Goal: Task Accomplishment & Management: Manage account settings

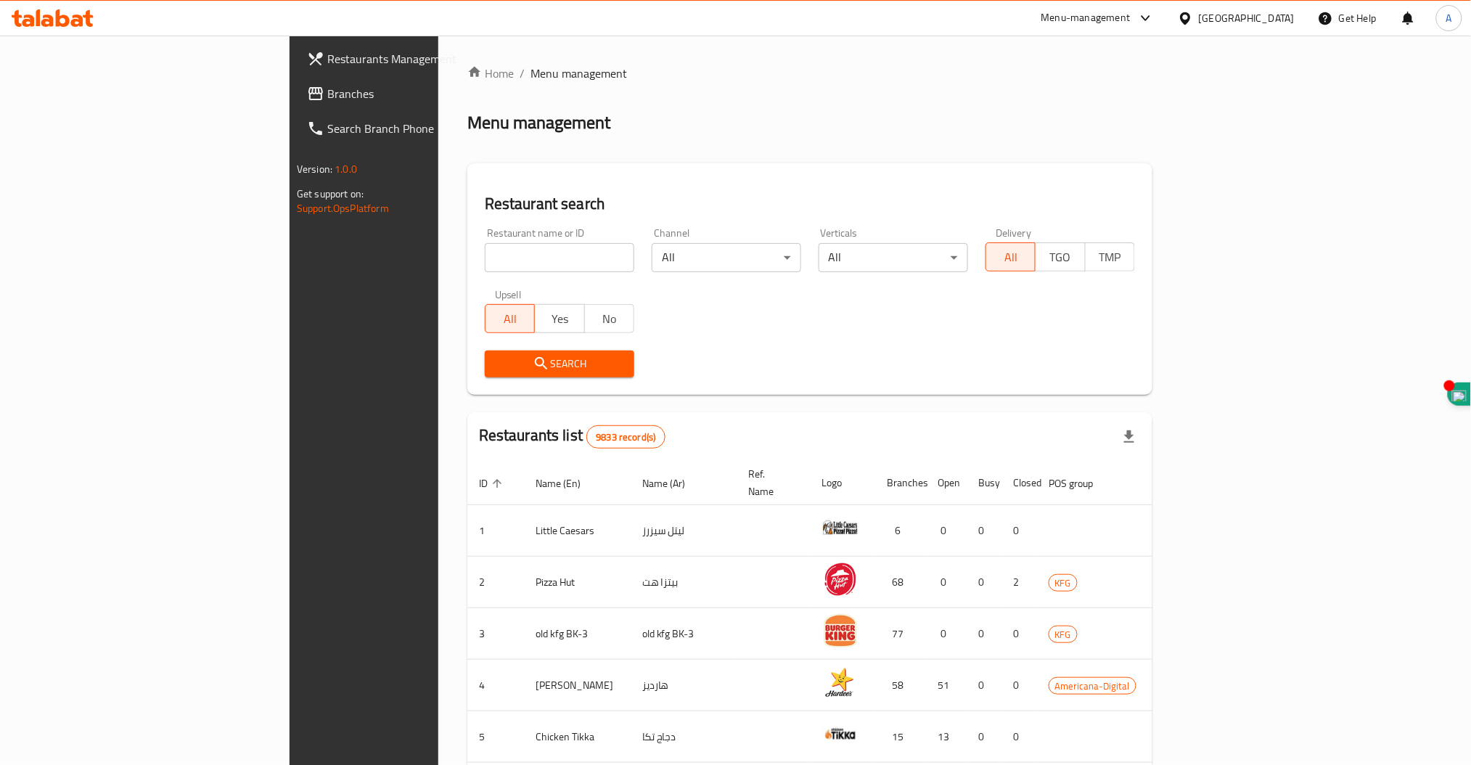
click at [485, 256] on input "search" at bounding box center [560, 257] width 150 height 29
type input "police steAK"
click button "Search" at bounding box center [560, 364] width 150 height 27
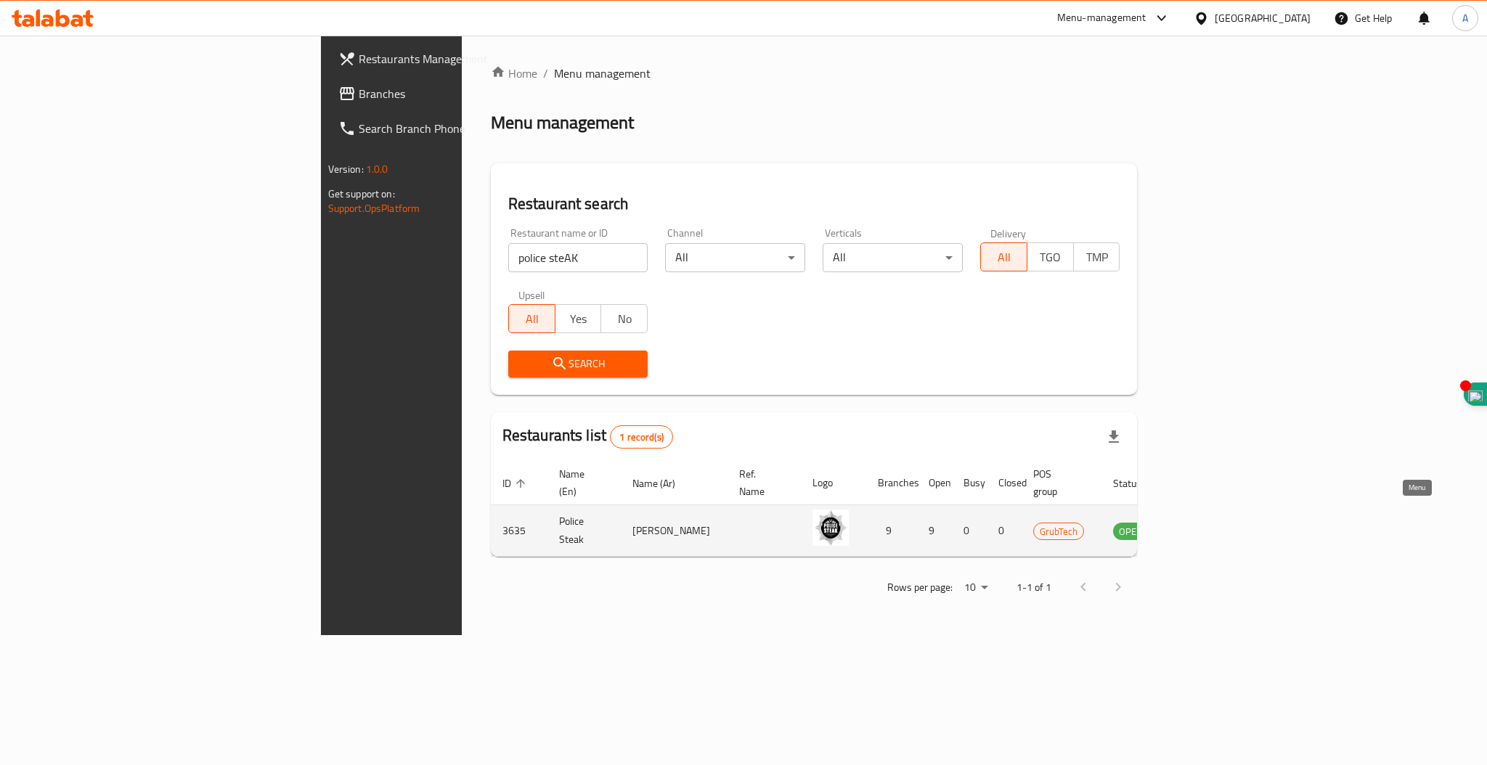
click at [1207, 522] on icon "enhanced table" at bounding box center [1197, 530] width 17 height 17
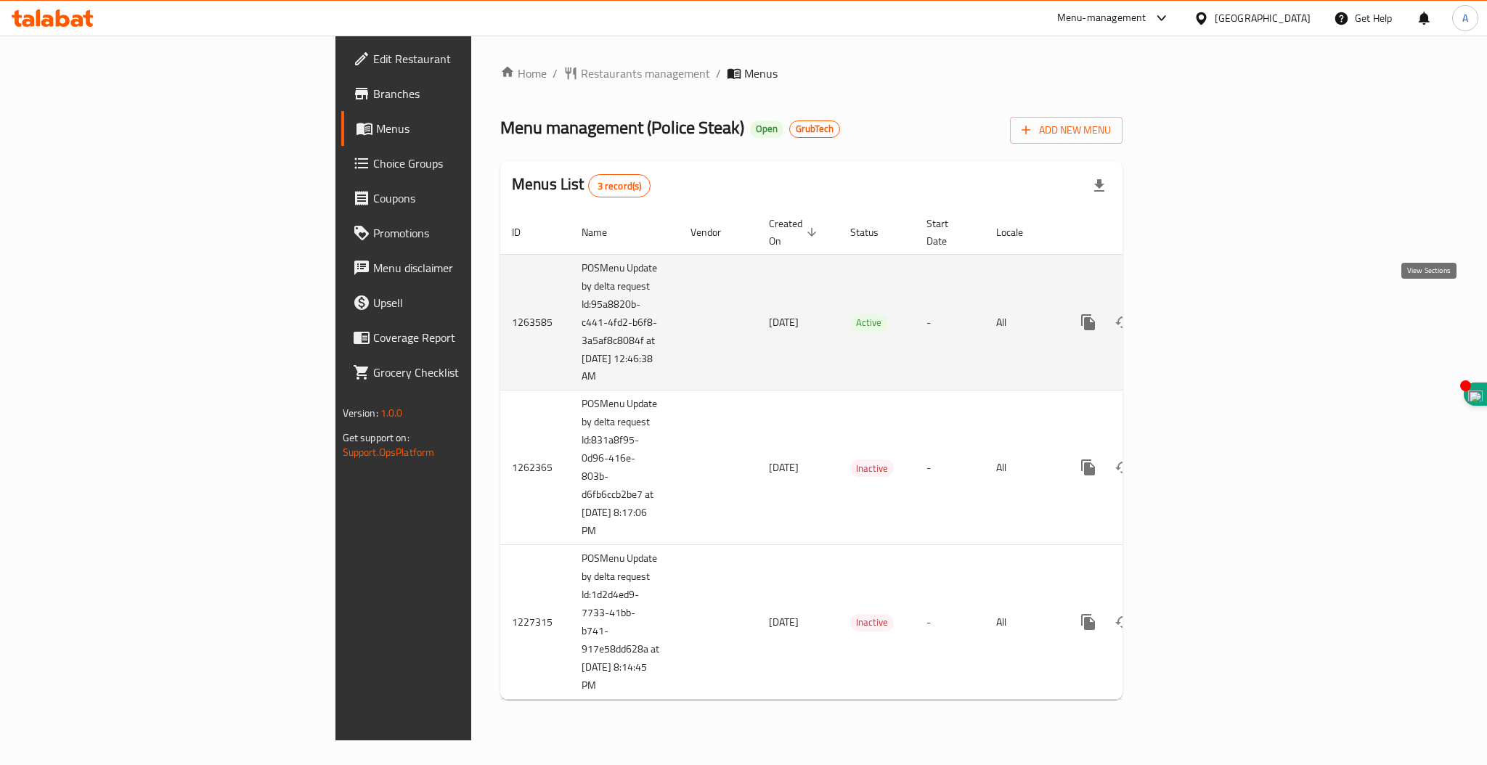
click at [1199, 316] on icon "enhanced table" at bounding box center [1192, 322] width 13 height 13
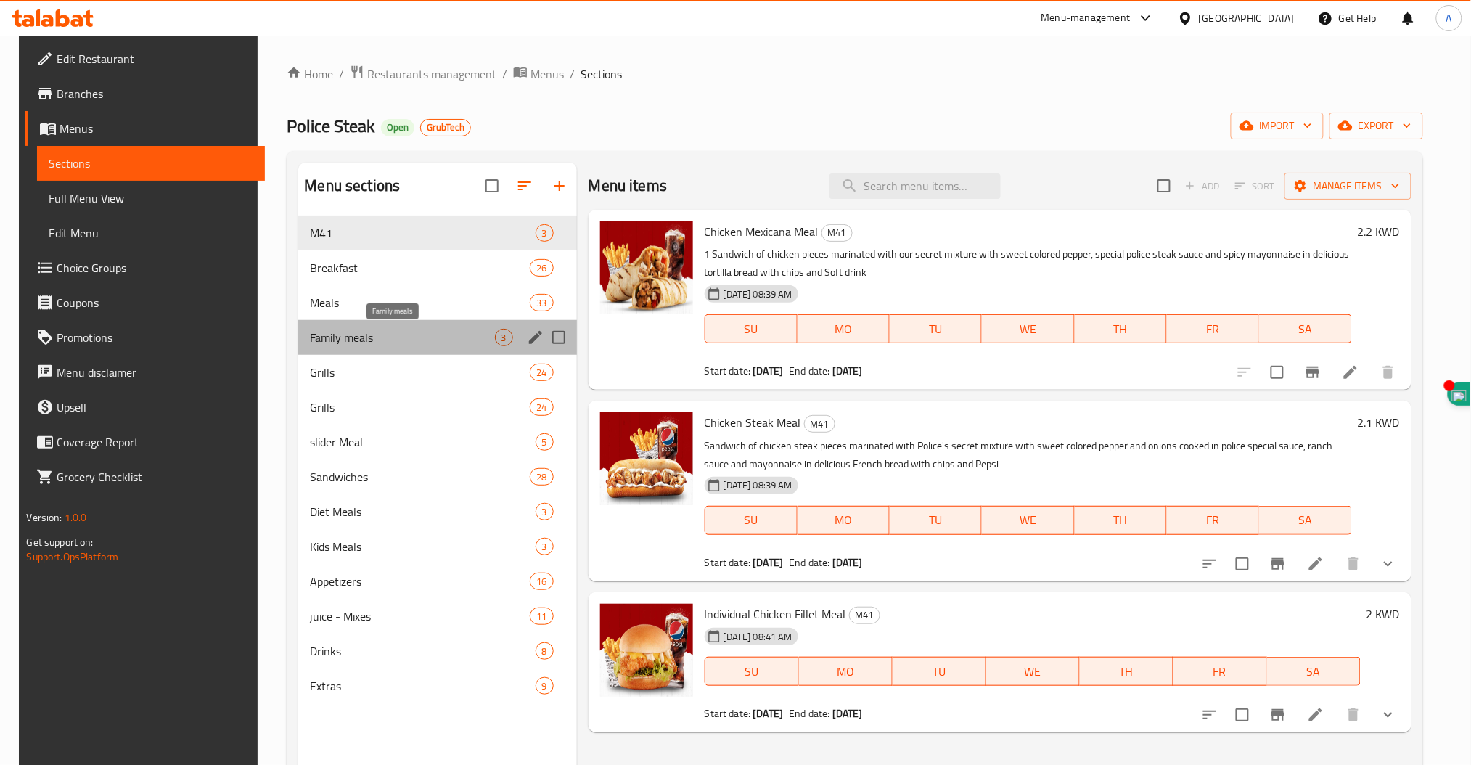
click at [338, 332] on span "Family meals" at bounding box center [402, 337] width 184 height 17
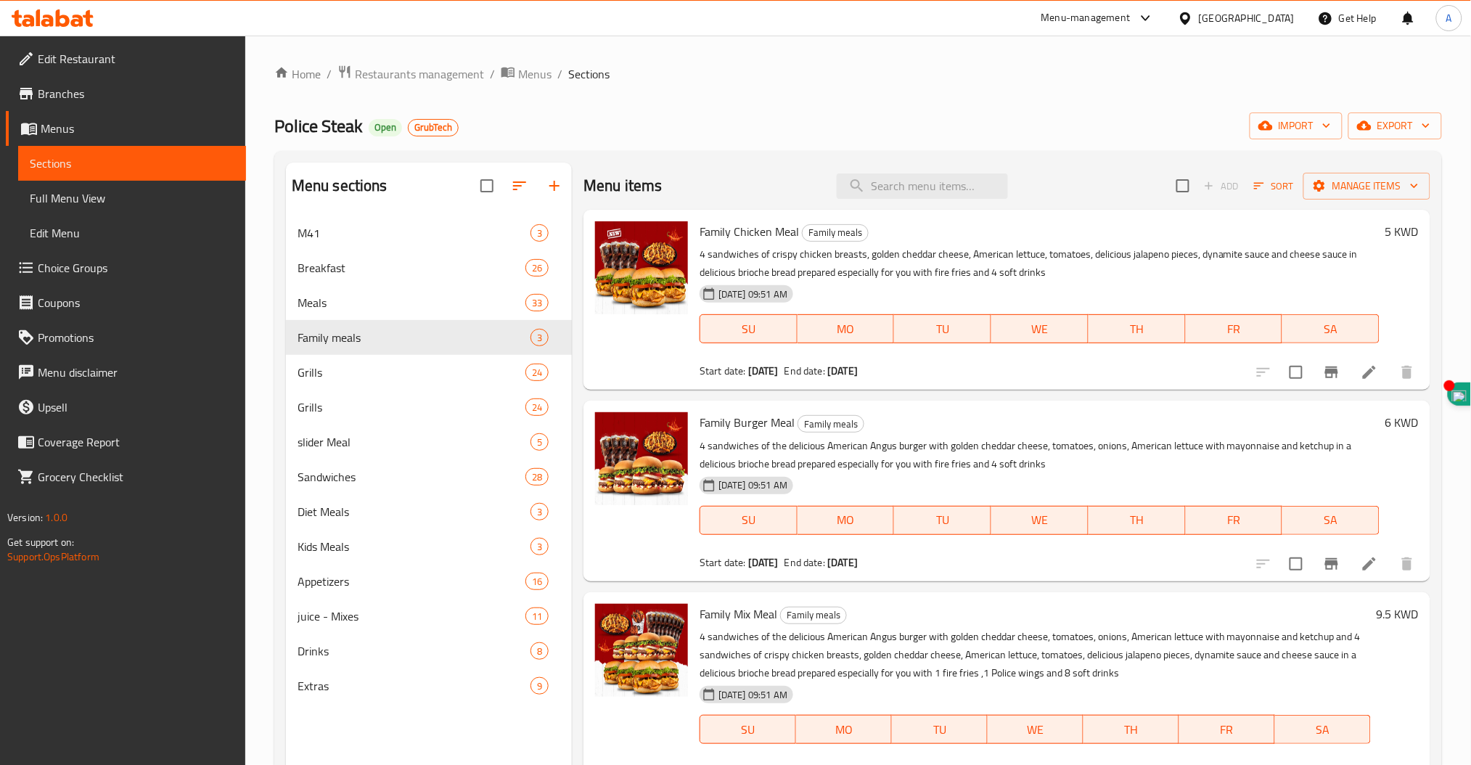
click at [81, 173] on link "Sections" at bounding box center [132, 163] width 228 height 35
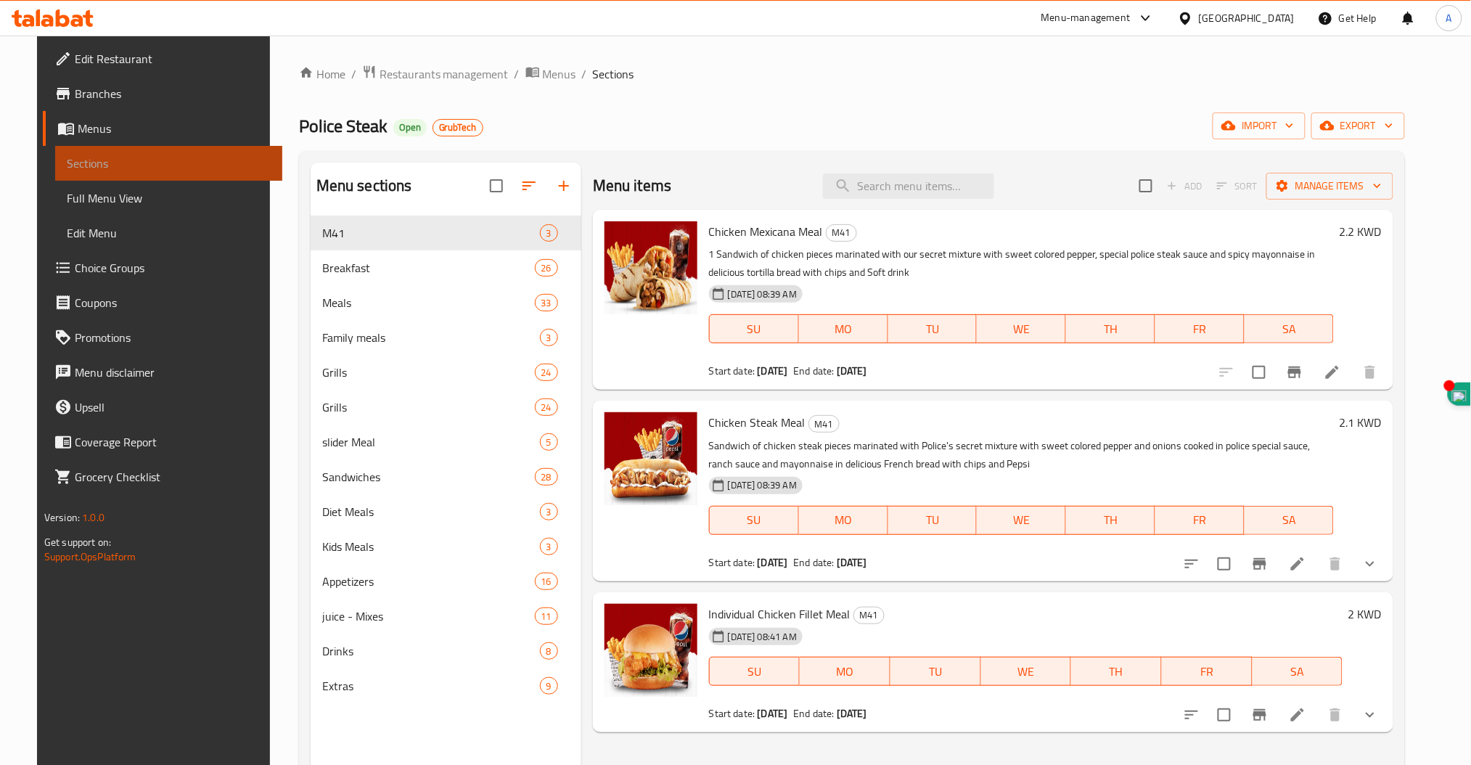
click at [67, 164] on span "Sections" at bounding box center [169, 163] width 205 height 17
click at [400, 71] on span "Restaurants management" at bounding box center [444, 73] width 129 height 17
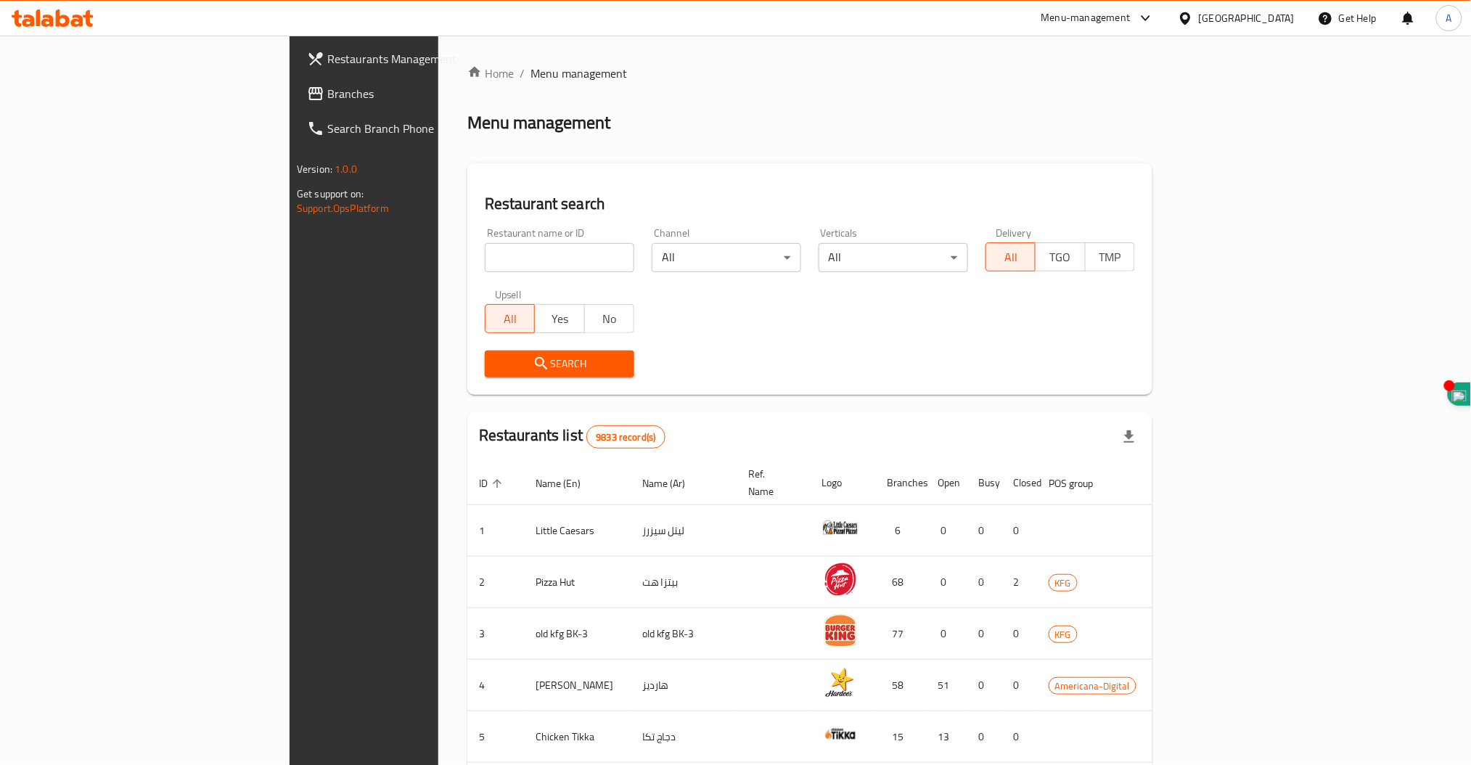
click at [491, 259] on input "search" at bounding box center [560, 257] width 150 height 29
type input "WK"
click button "Search" at bounding box center [560, 364] width 150 height 27
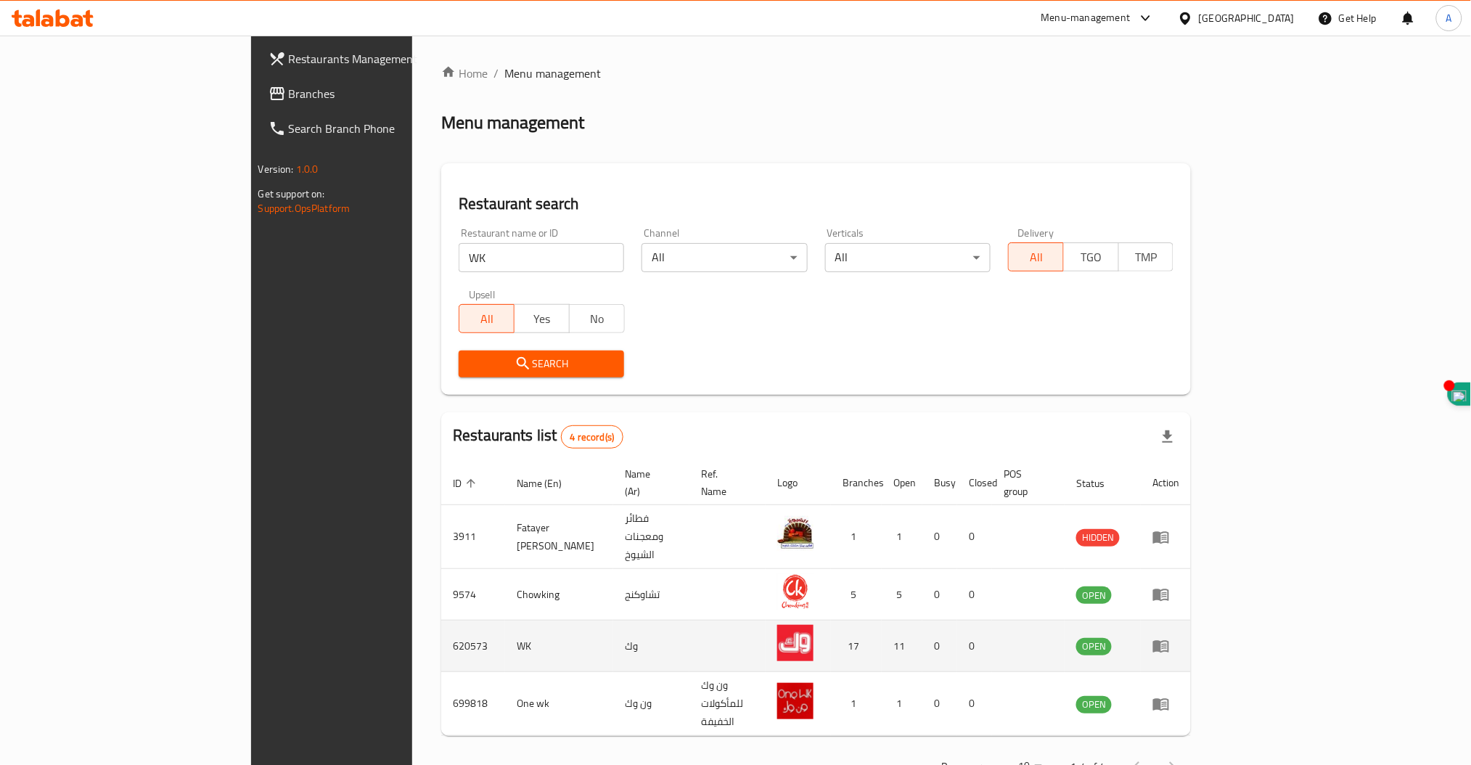
drag, startPoint x: 1485, startPoint y: 693, endPoint x: 948, endPoint y: 637, distance: 540.1
click at [882, 637] on td "17" at bounding box center [856, 647] width 51 height 52
click at [1169, 641] on icon "enhanced table" at bounding box center [1162, 647] width 16 height 12
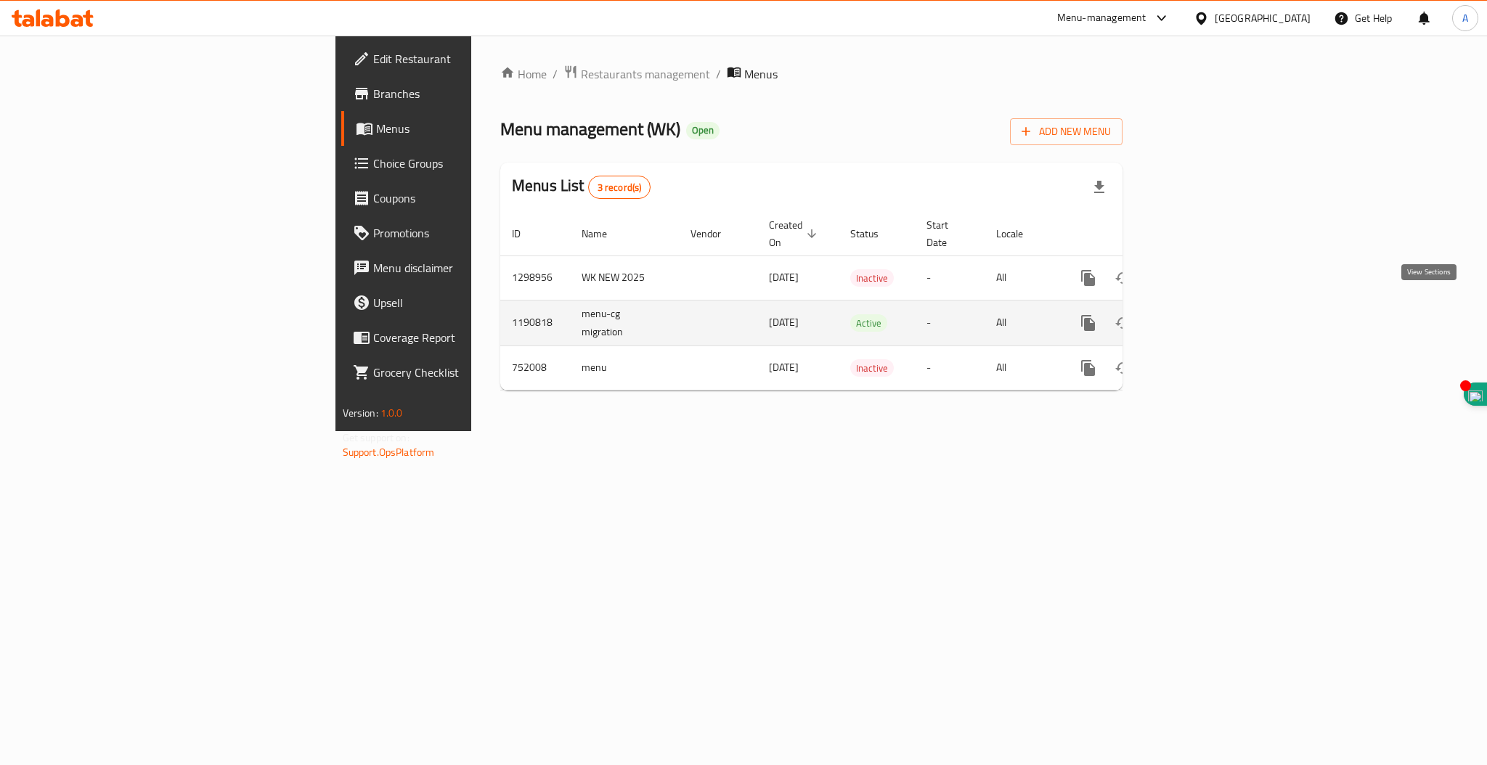
click at [1199, 317] on icon "enhanced table" at bounding box center [1192, 323] width 13 height 13
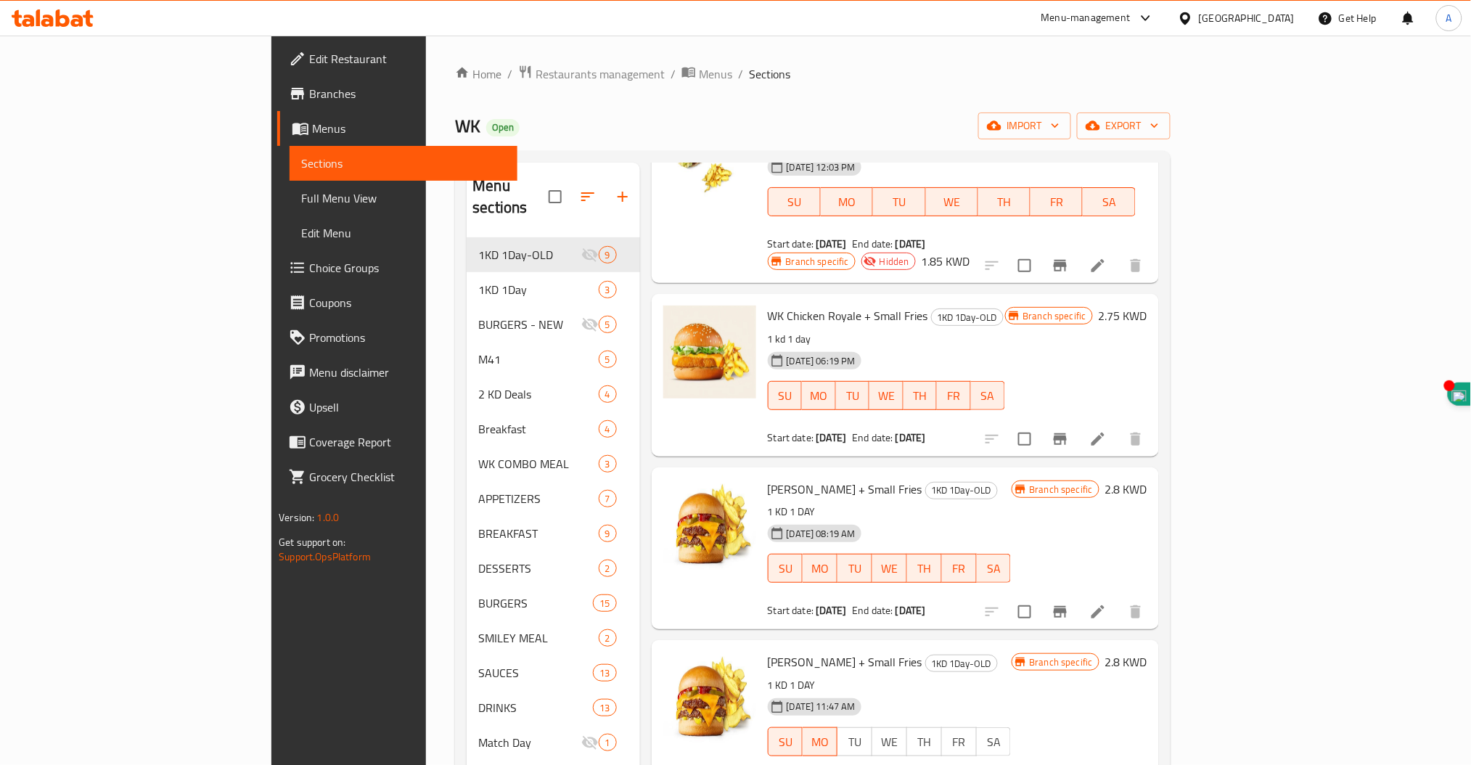
scroll to position [97, 0]
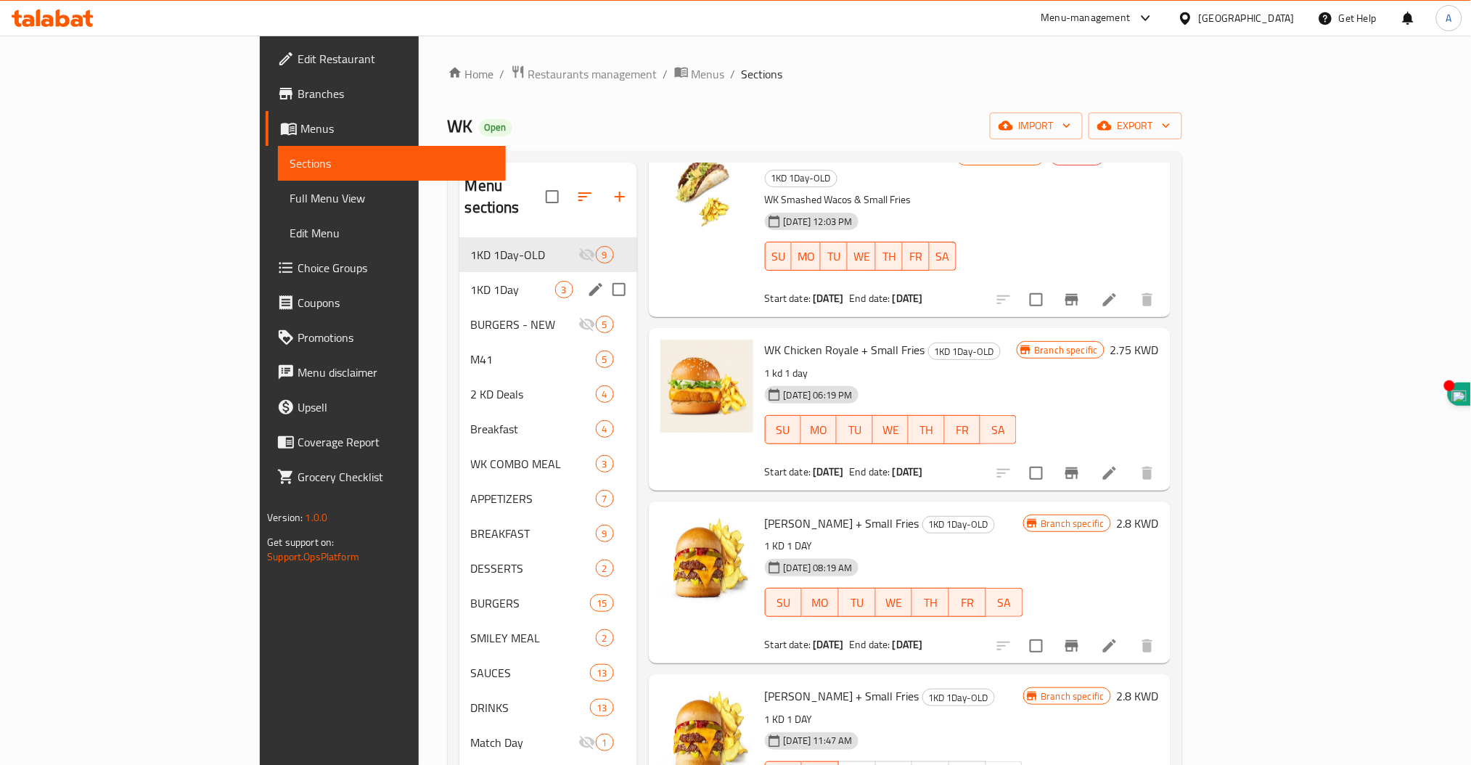
click at [471, 281] on span "1KD 1Day" at bounding box center [513, 289] width 84 height 17
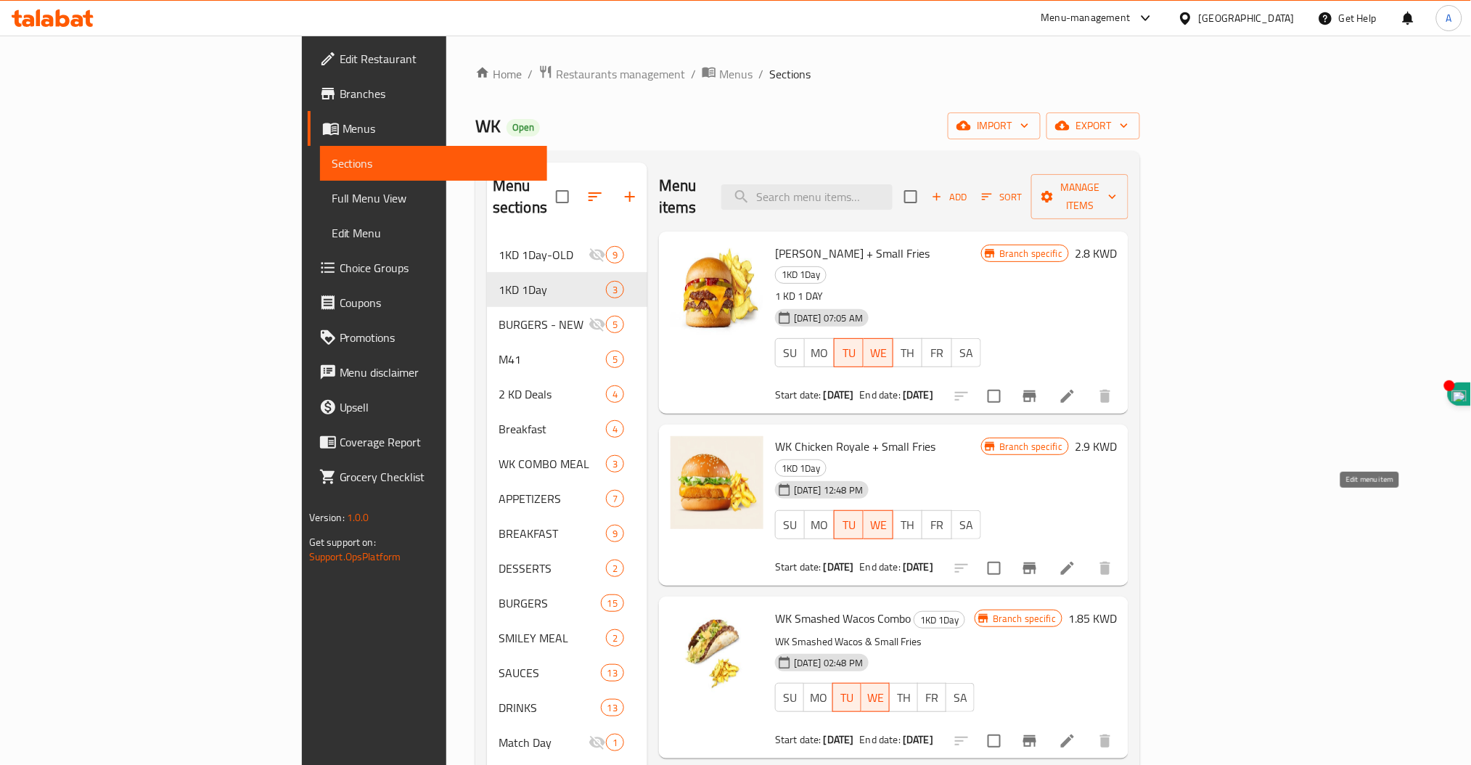
click at [1077, 560] on icon at bounding box center [1067, 568] width 17 height 17
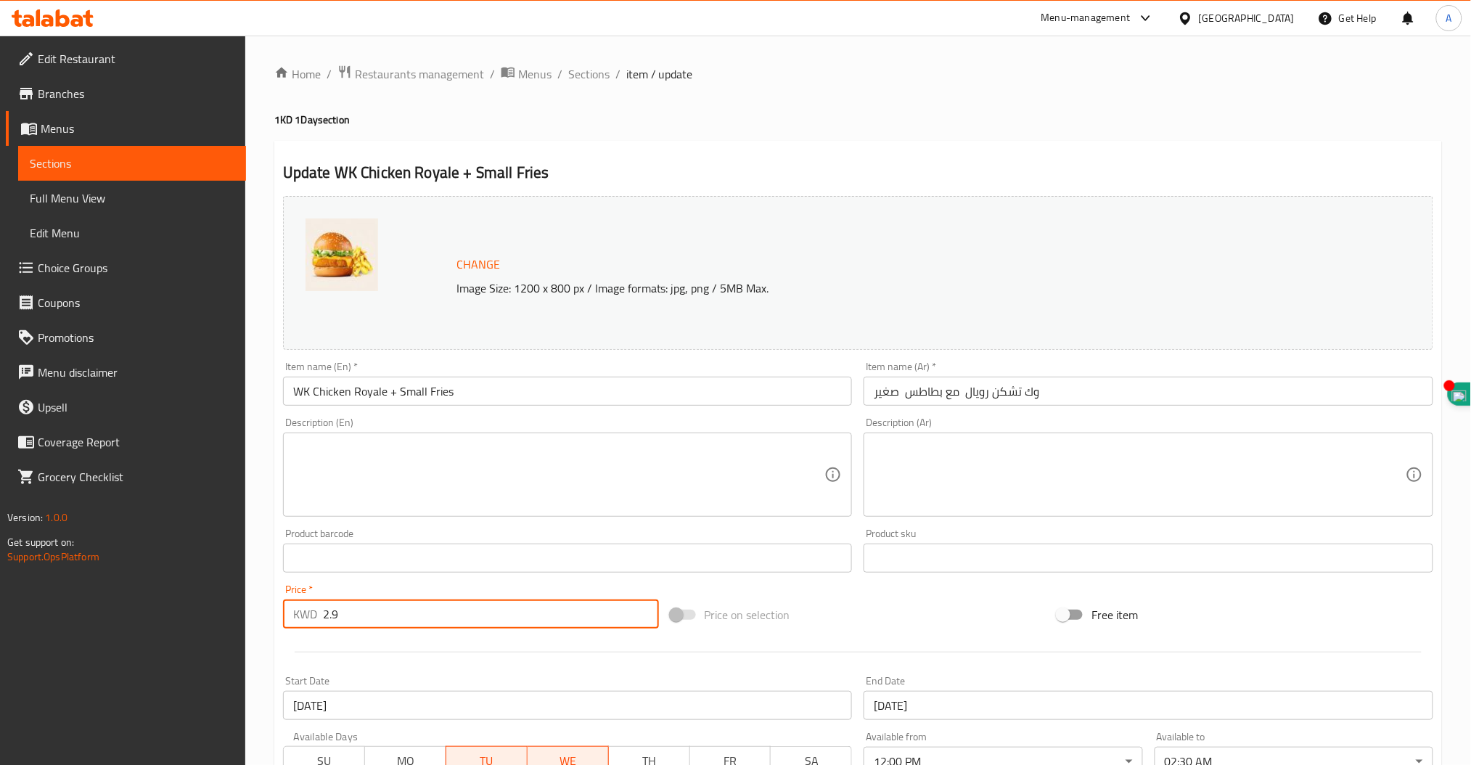
drag, startPoint x: 355, startPoint y: 600, endPoint x: 170, endPoint y: 530, distance: 198.1
click at [192, 558] on div "Edit Restaurant Branches Menus Sections Full Menu View Edit Menu Choice Groups …" at bounding box center [735, 541] width 1471 height 1011
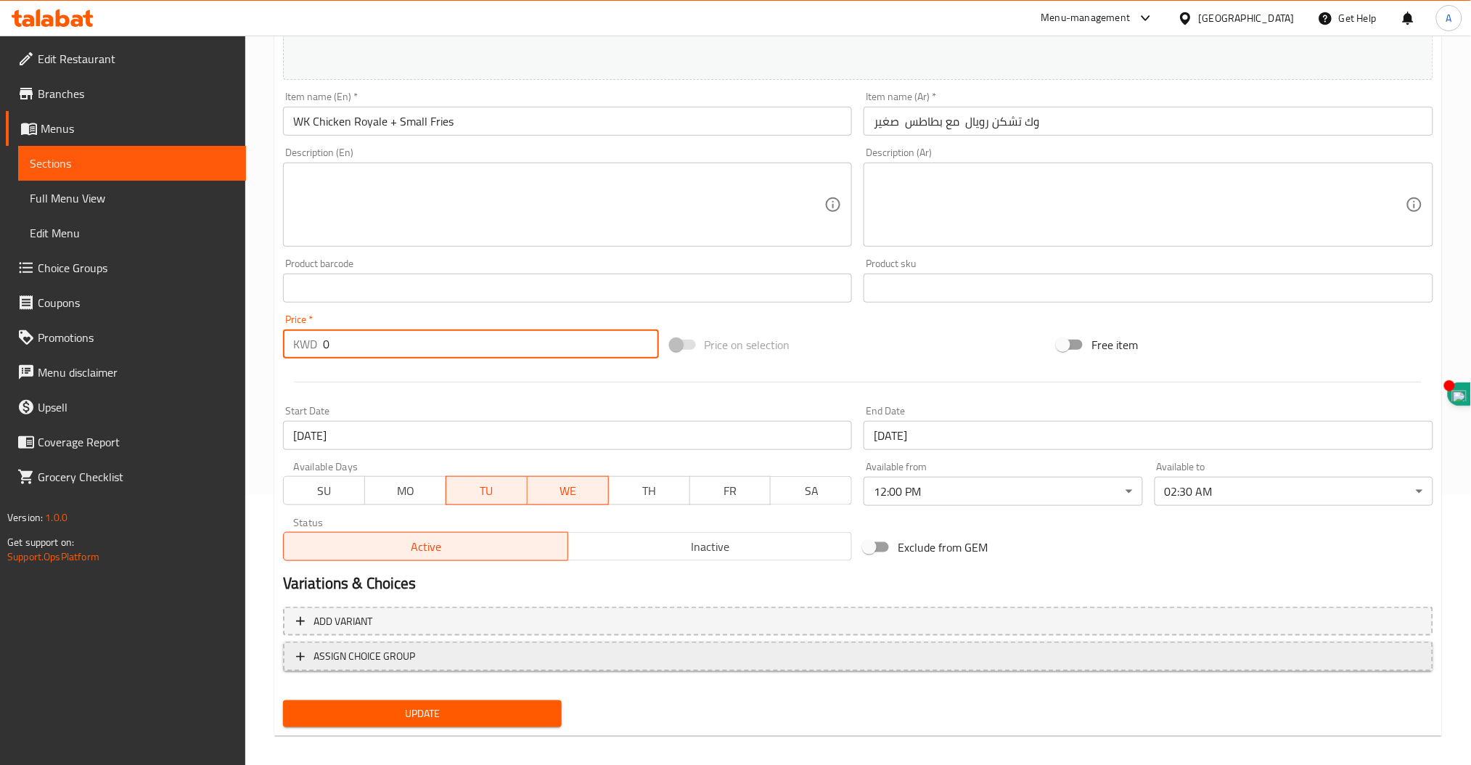
scroll to position [279, 0]
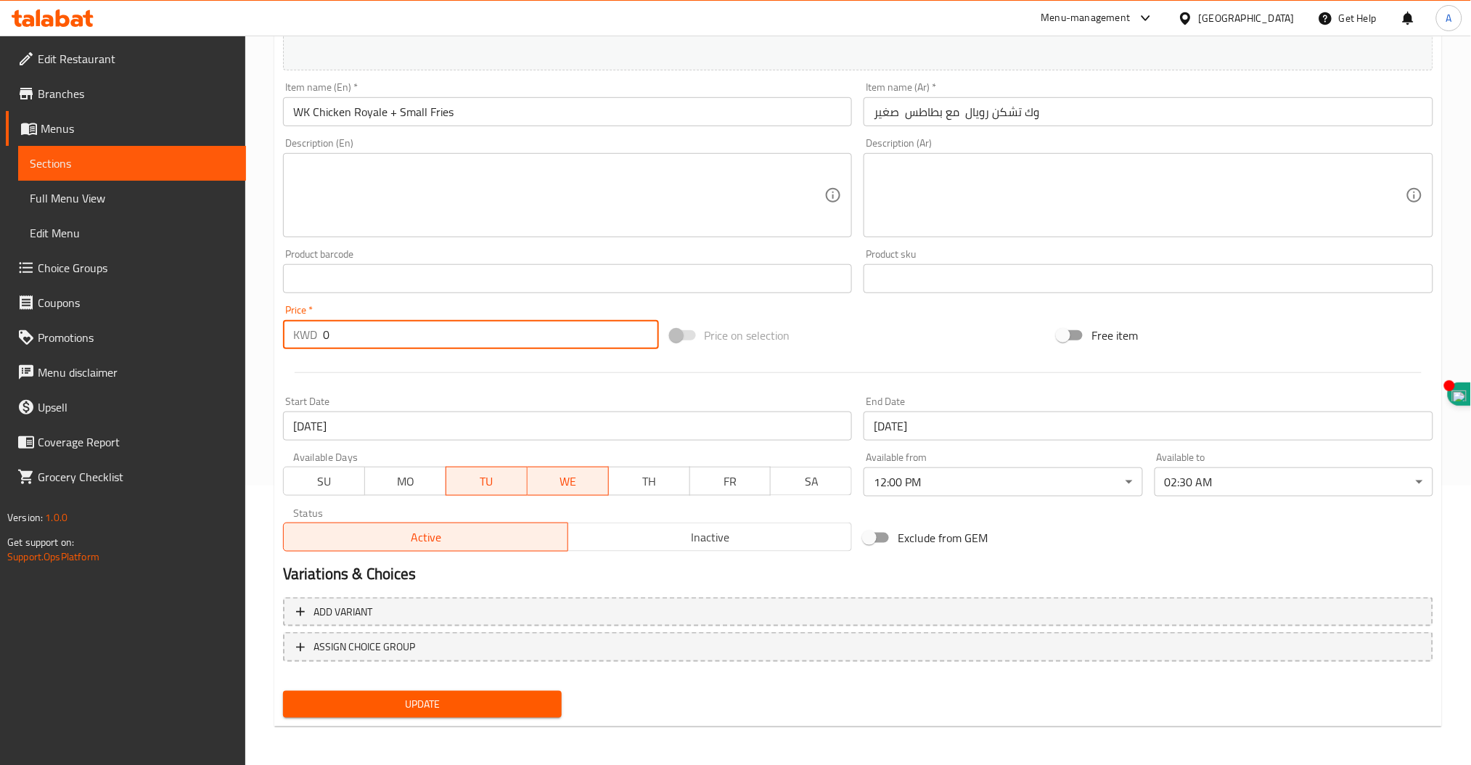
type input "0"
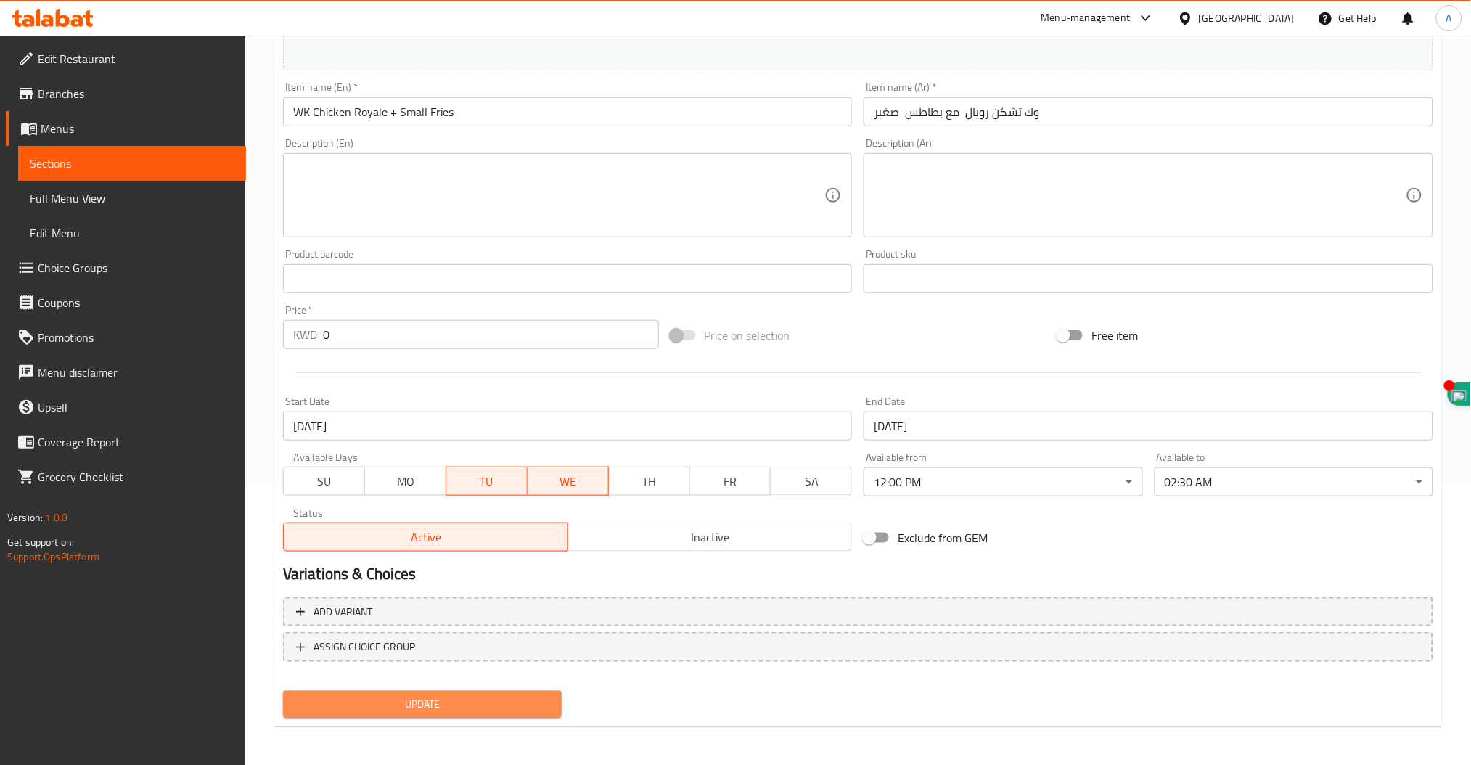
click at [411, 700] on span "Update" at bounding box center [423, 704] width 256 height 18
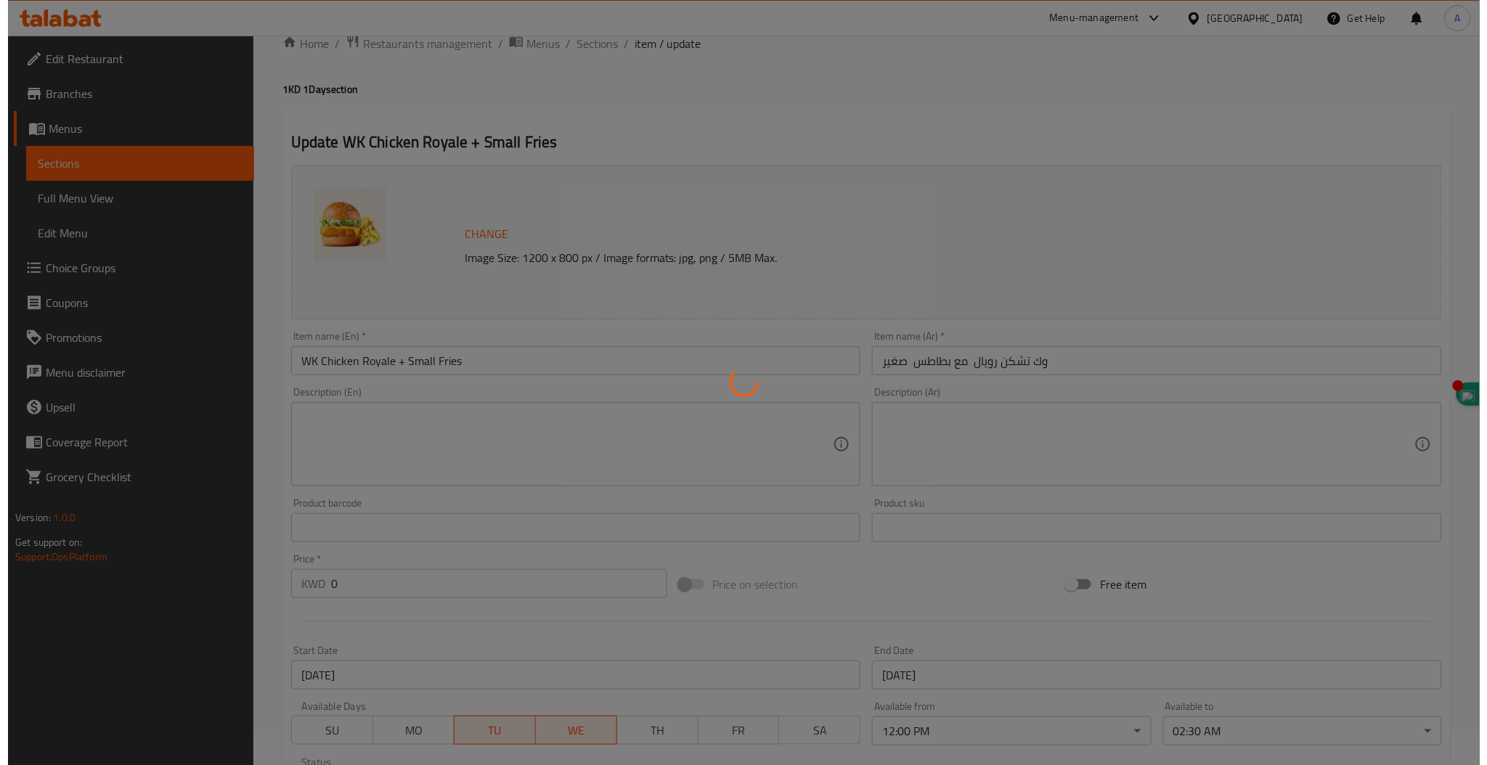
scroll to position [0, 0]
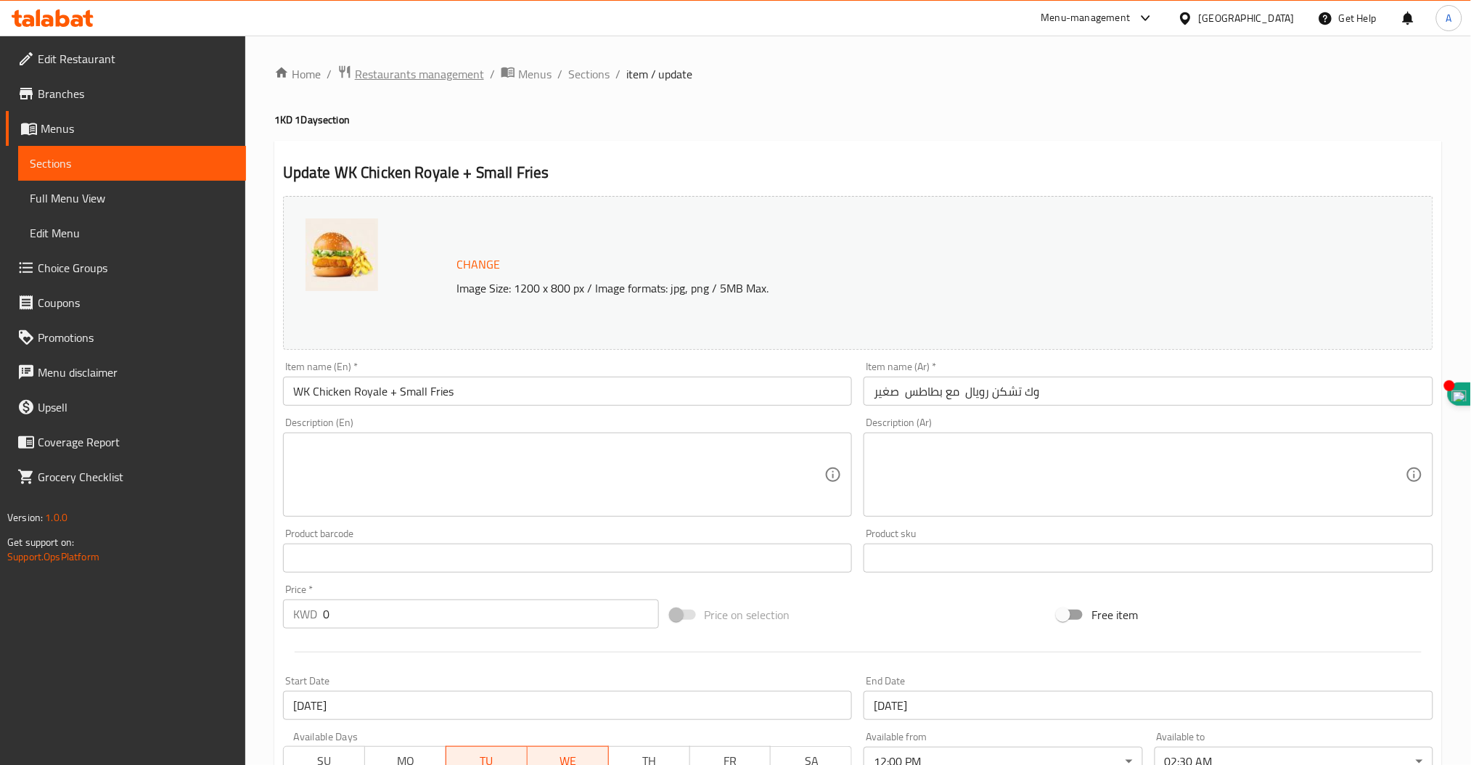
click at [430, 65] on span "Restaurants management" at bounding box center [419, 73] width 129 height 17
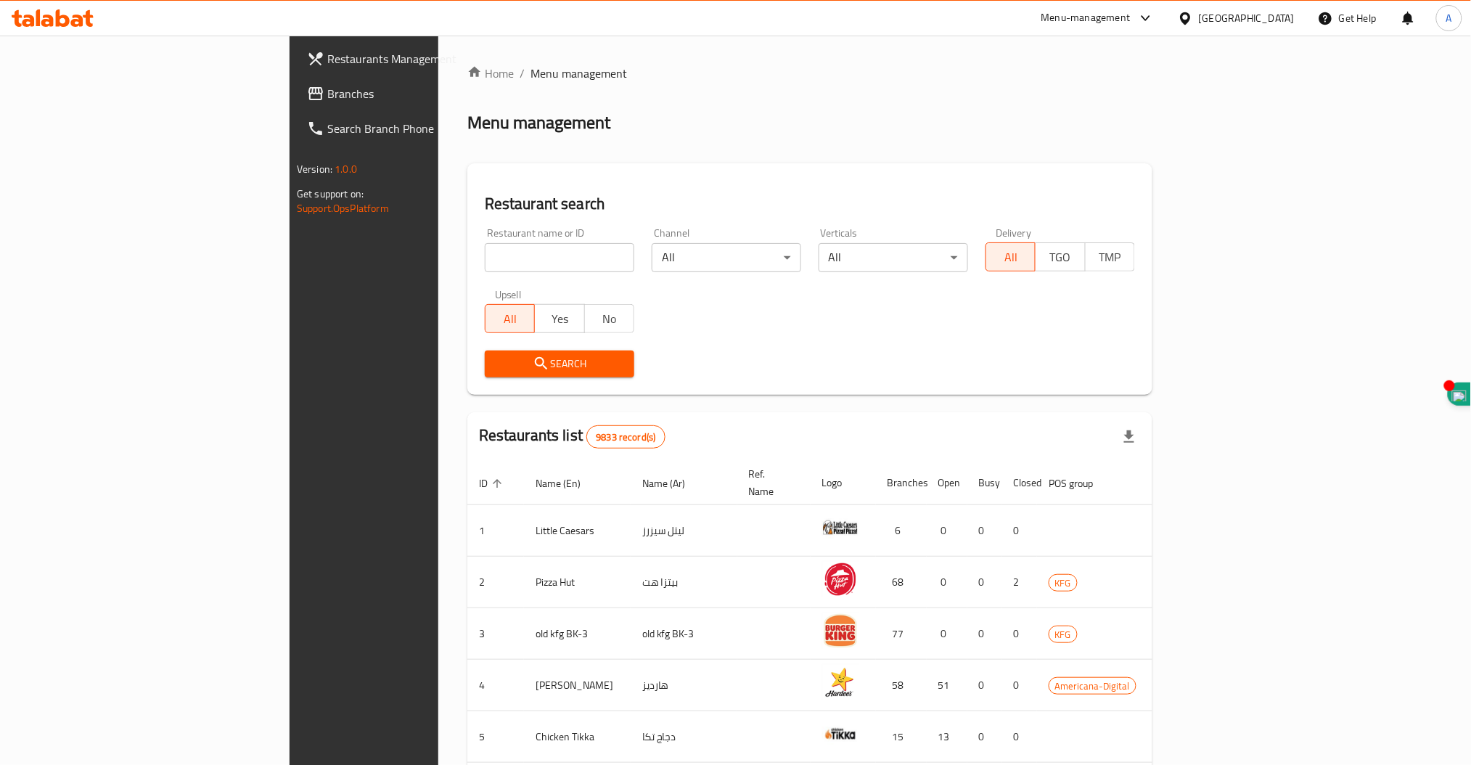
drag, startPoint x: 370, startPoint y: 256, endPoint x: 392, endPoint y: 235, distance: 30.8
click at [485, 256] on input "search" at bounding box center [560, 257] width 150 height 29
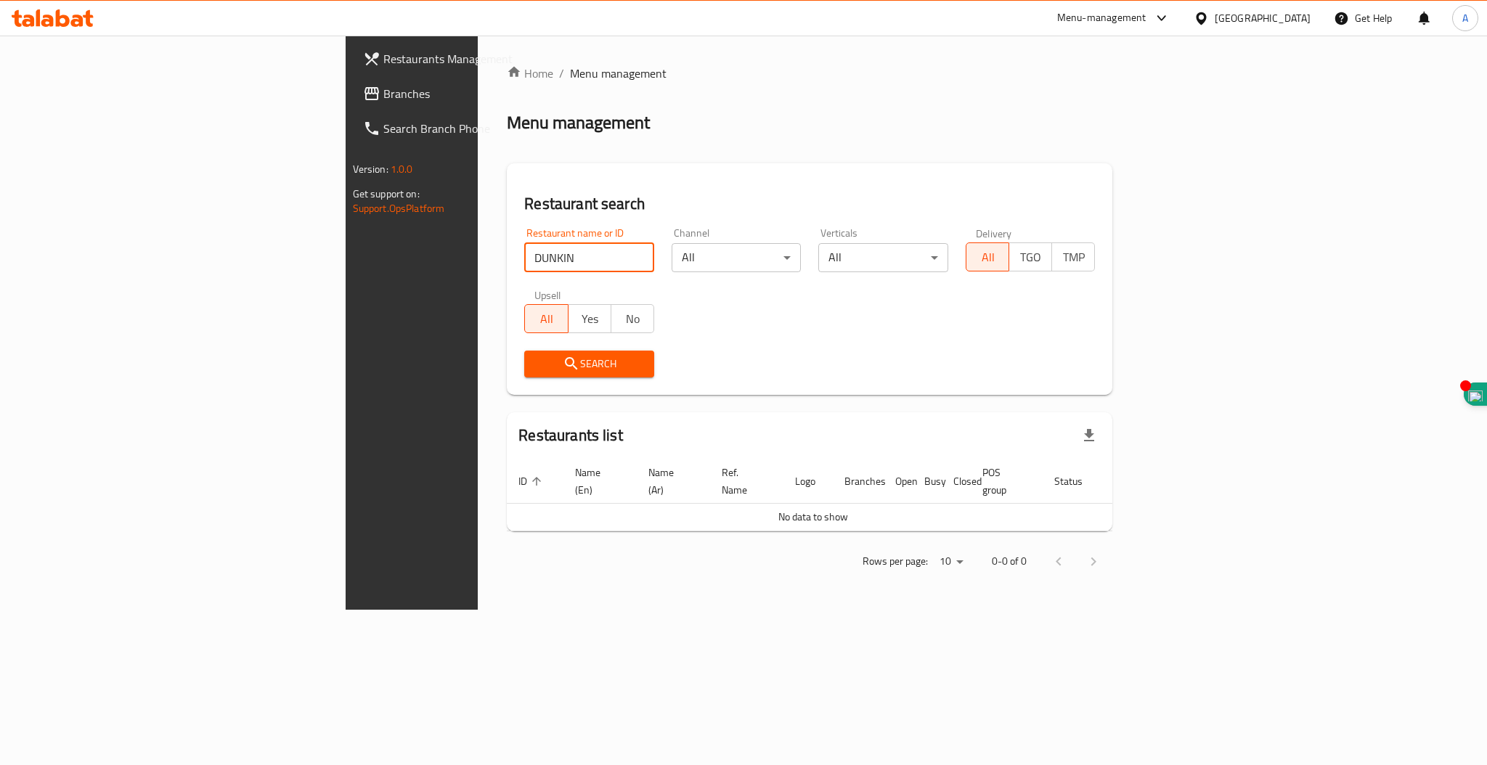
type input "dunkin"
click button "Search" at bounding box center [589, 364] width 130 height 27
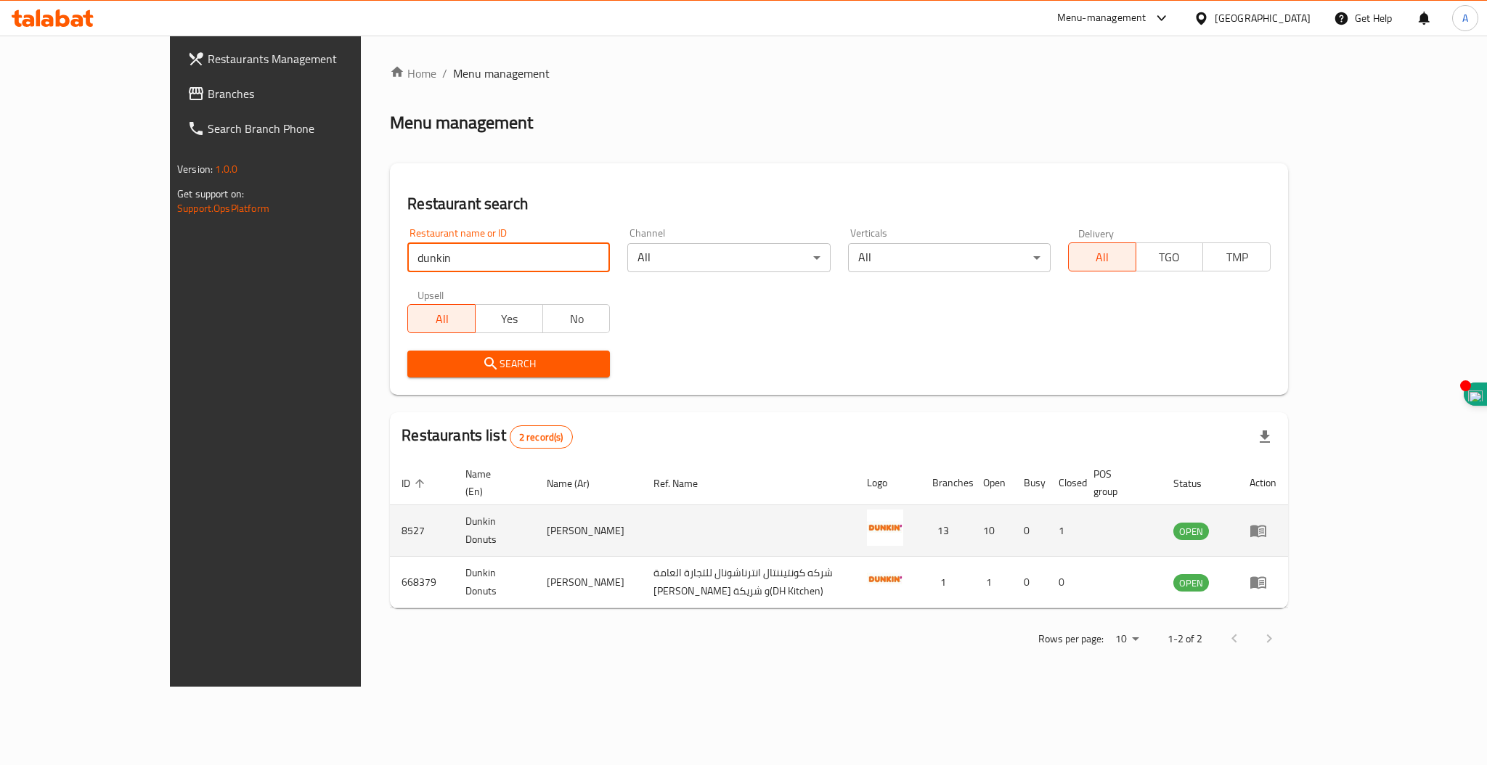
click at [390, 510] on td "8527" at bounding box center [422, 531] width 64 height 52
copy td "8527"
drag, startPoint x: 350, startPoint y: 514, endPoint x: 426, endPoint y: 512, distance: 76.3
click at [454, 512] on td "Dunkin Donuts" at bounding box center [494, 531] width 81 height 52
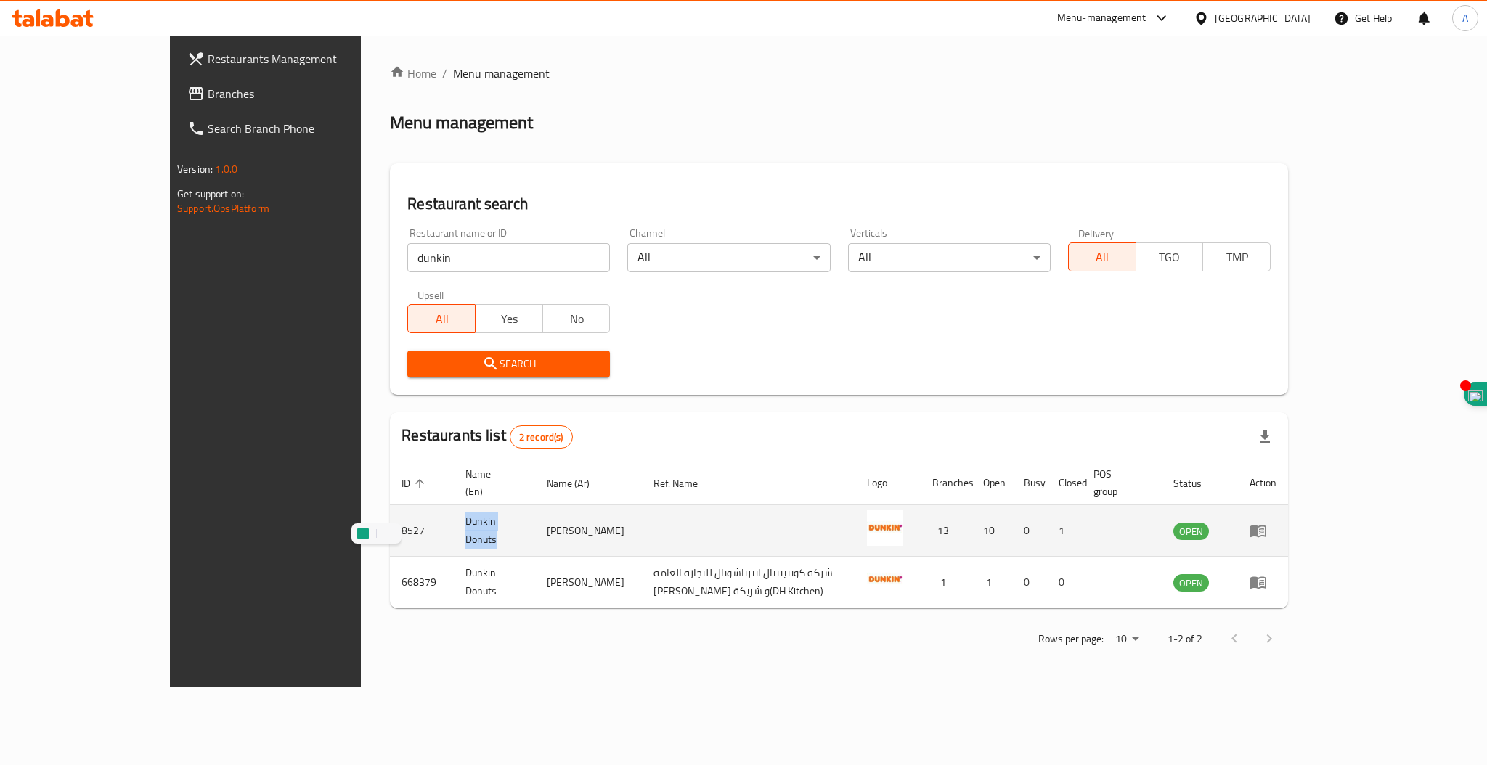
copy td "Dunkin Donuts"
click at [390, 510] on td "8527" at bounding box center [422, 531] width 64 height 52
copy td "8527"
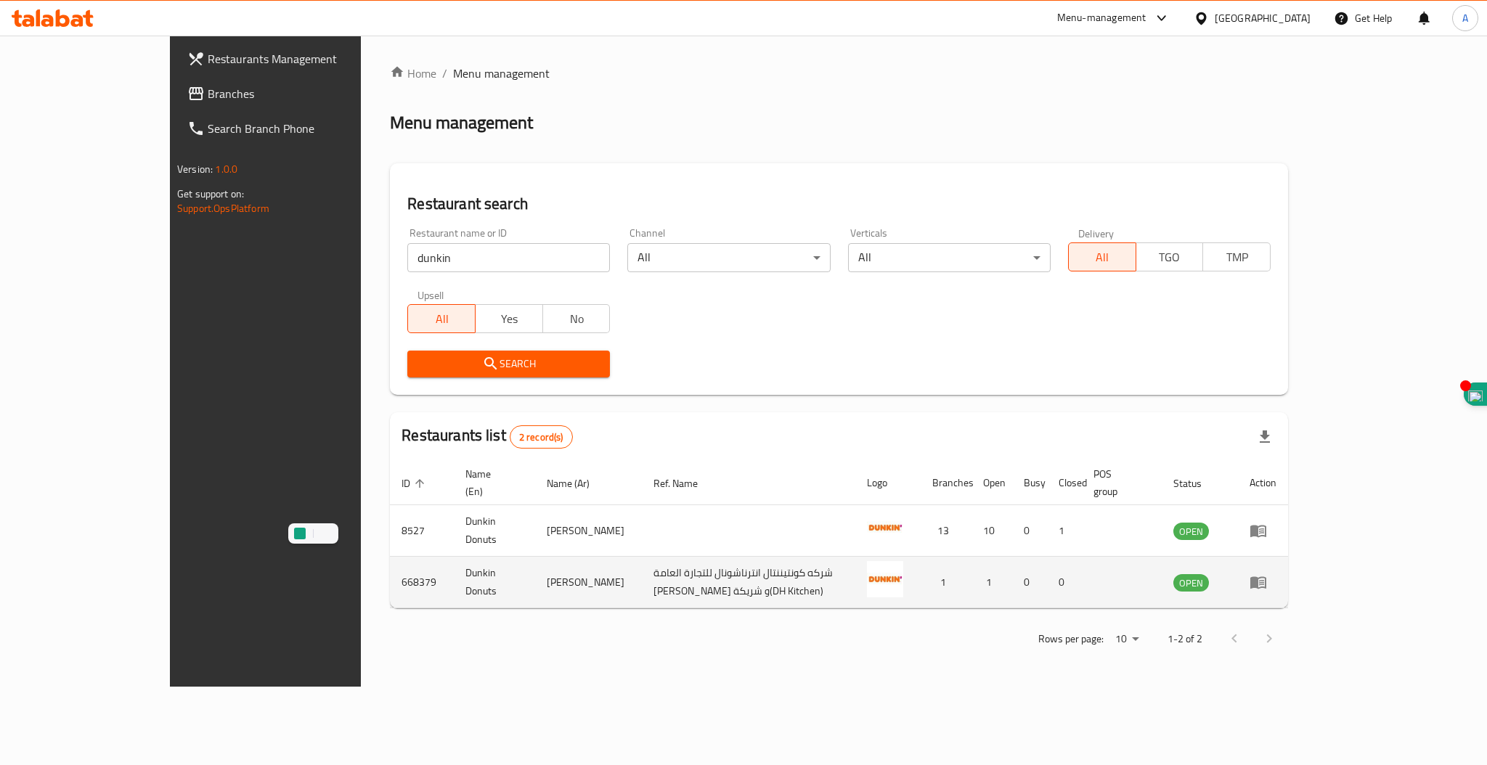
click at [390, 562] on td "668379" at bounding box center [422, 583] width 64 height 52
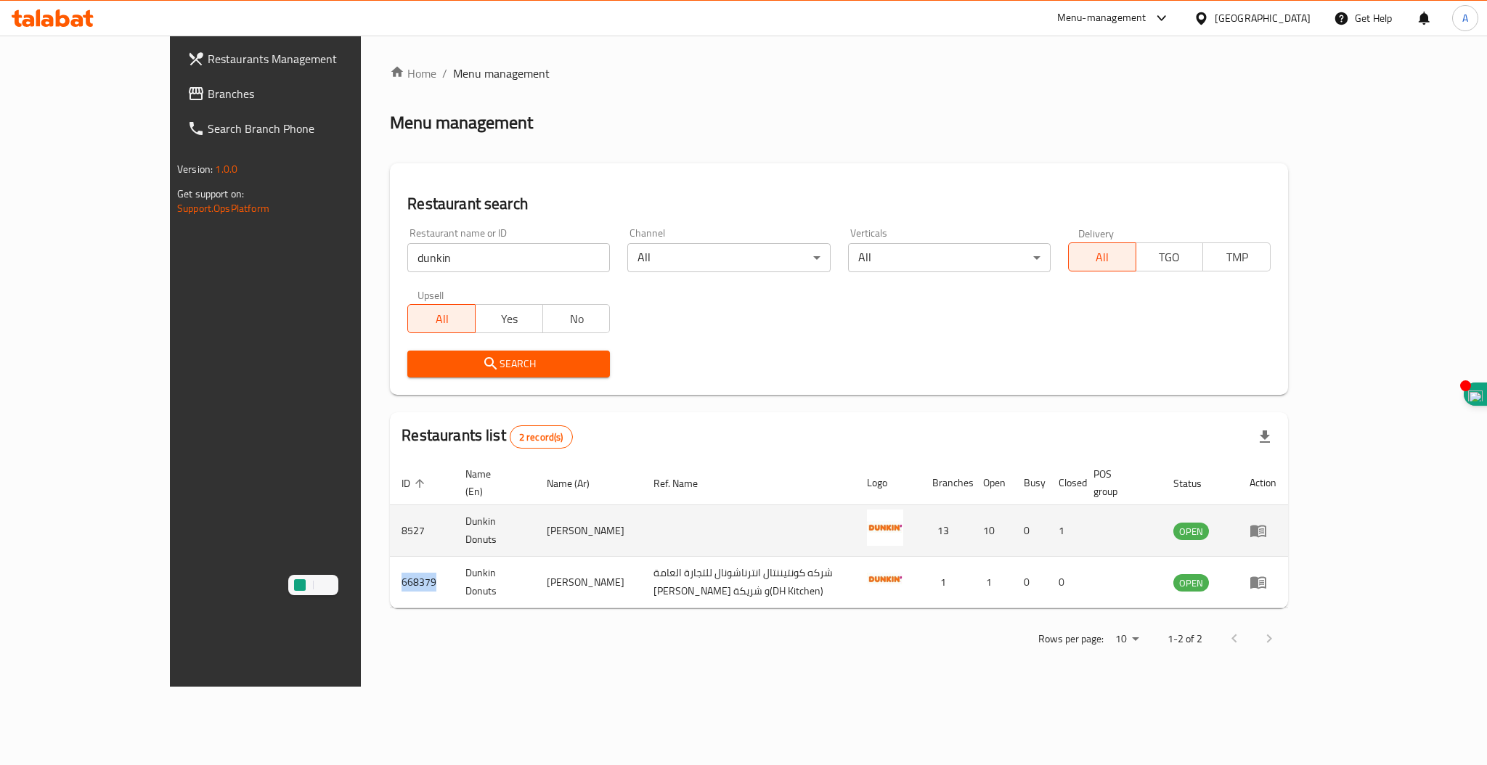
copy td "668379"
click at [1267, 522] on icon "enhanced table" at bounding box center [1257, 530] width 17 height 17
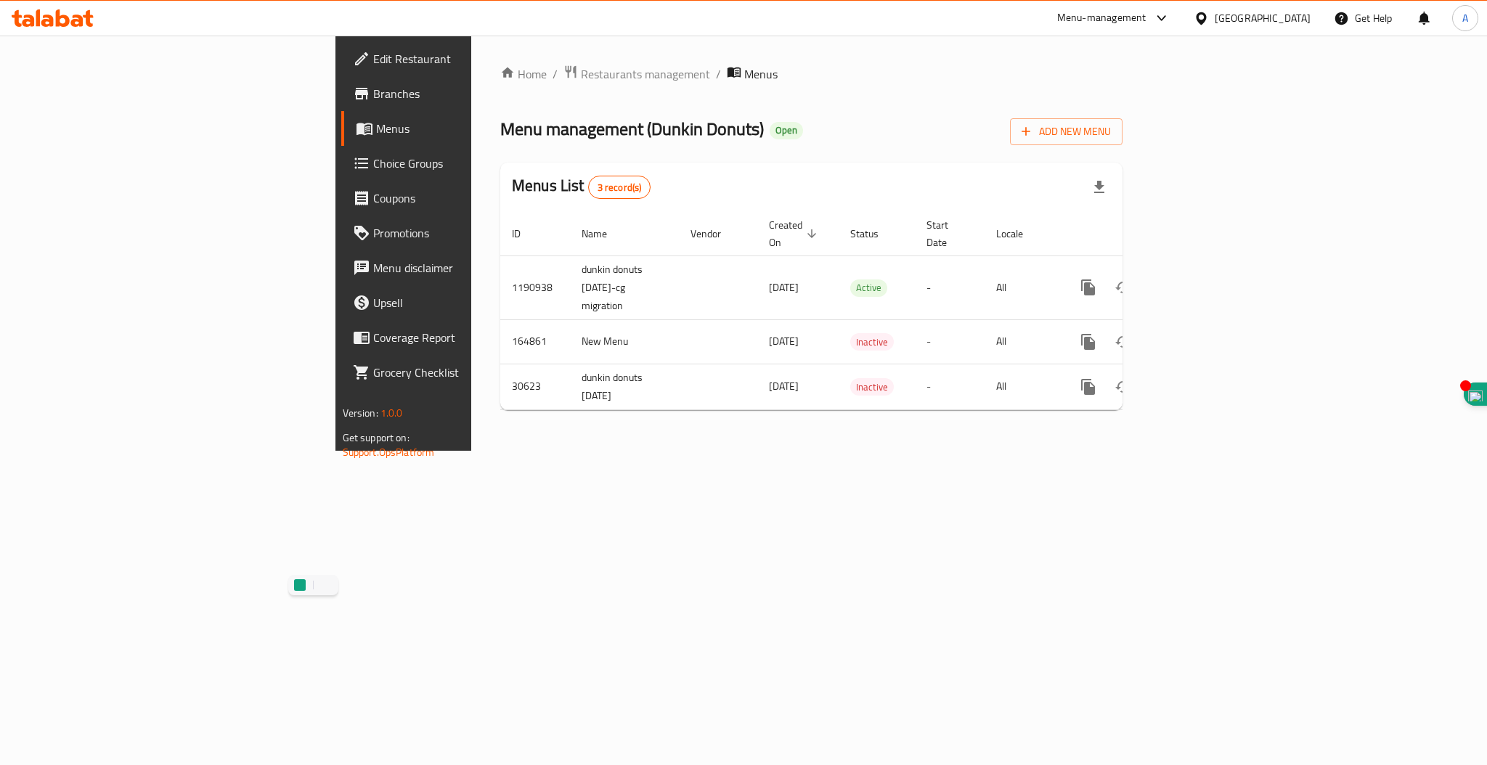
click at [373, 91] on span "Branches" at bounding box center [472, 93] width 199 height 17
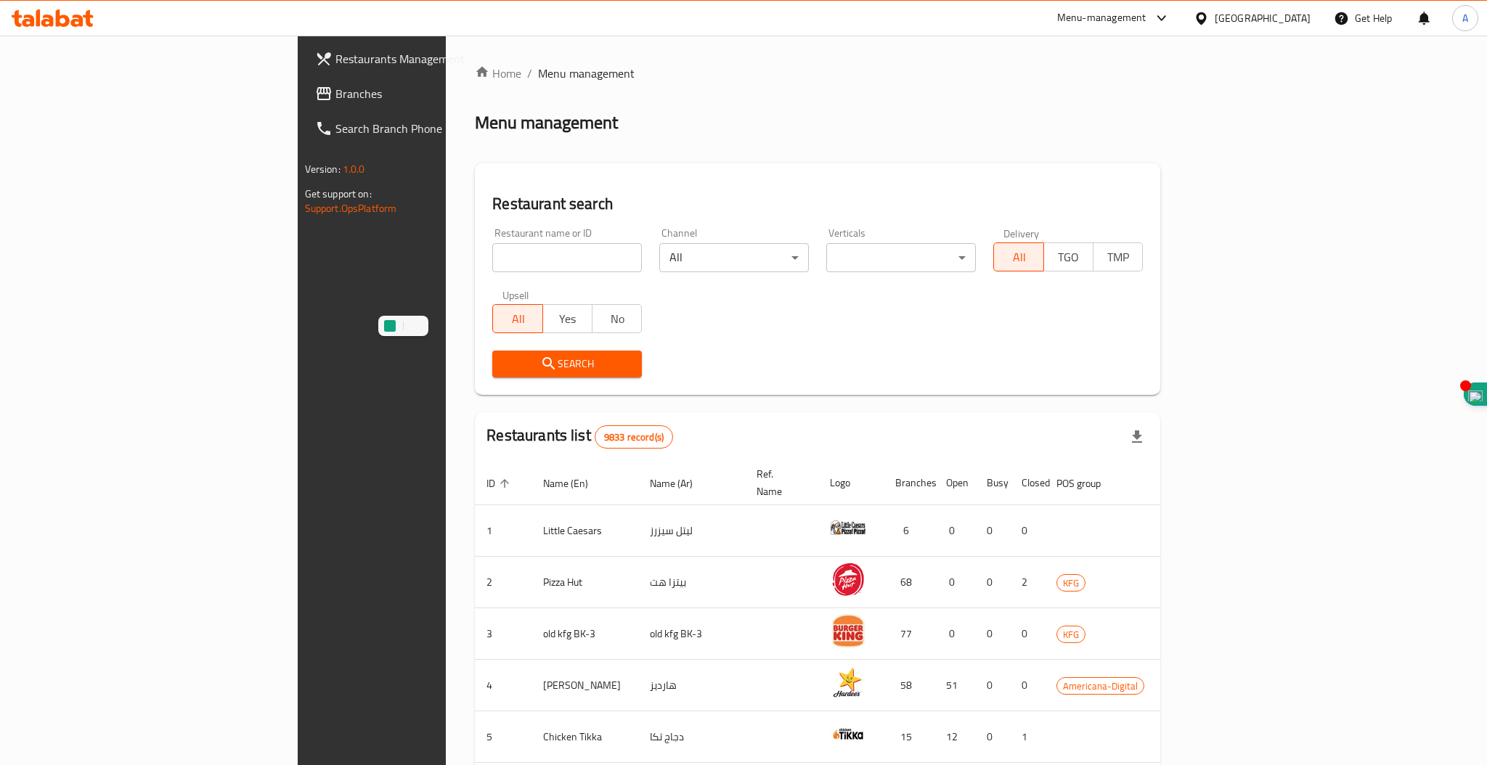
click at [475, 258] on div "Home / Menu management Menu management Restaurant search Restaurant name or ID …" at bounding box center [817, 567] width 685 height 1005
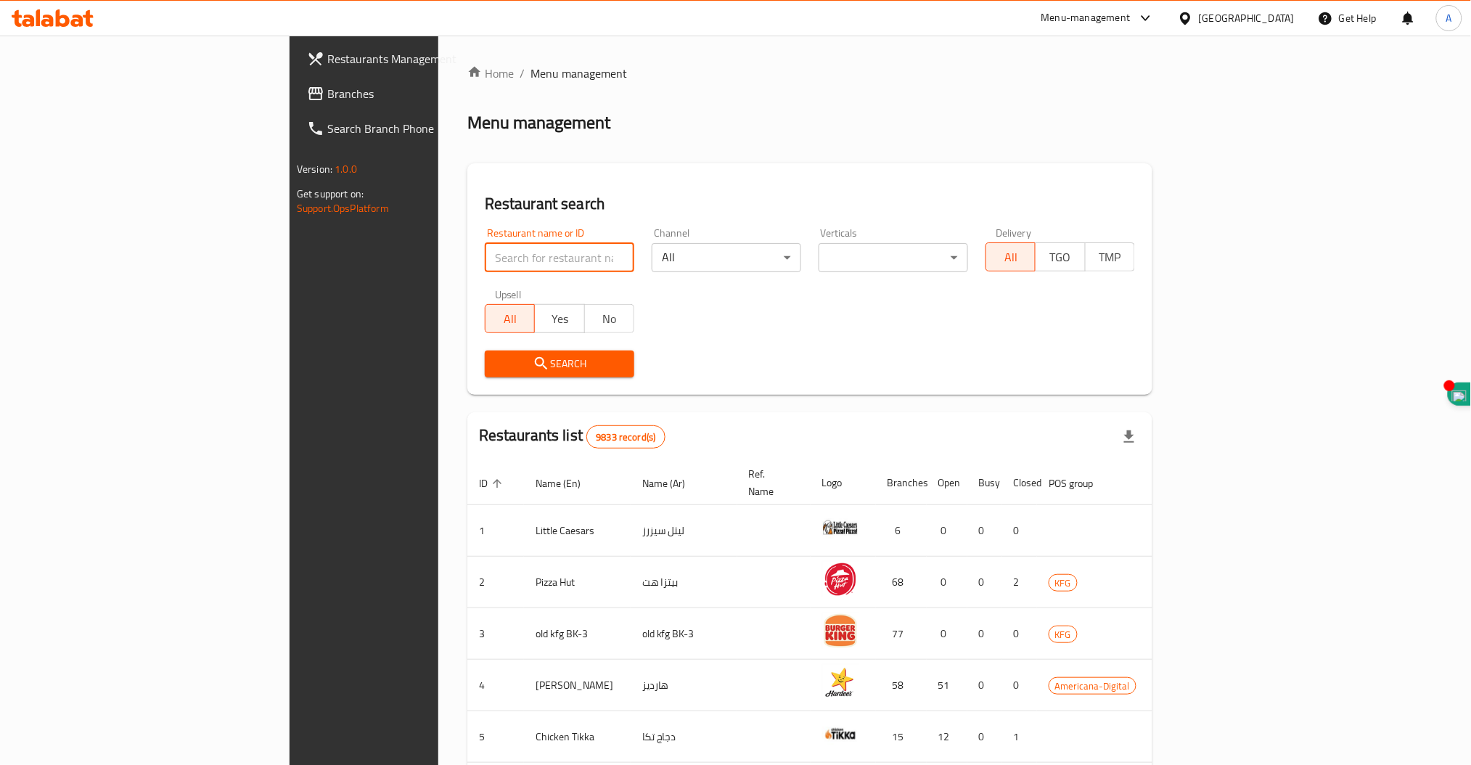
click at [485, 254] on input "search" at bounding box center [560, 257] width 150 height 29
type input "WK"
click button "Search" at bounding box center [560, 364] width 150 height 27
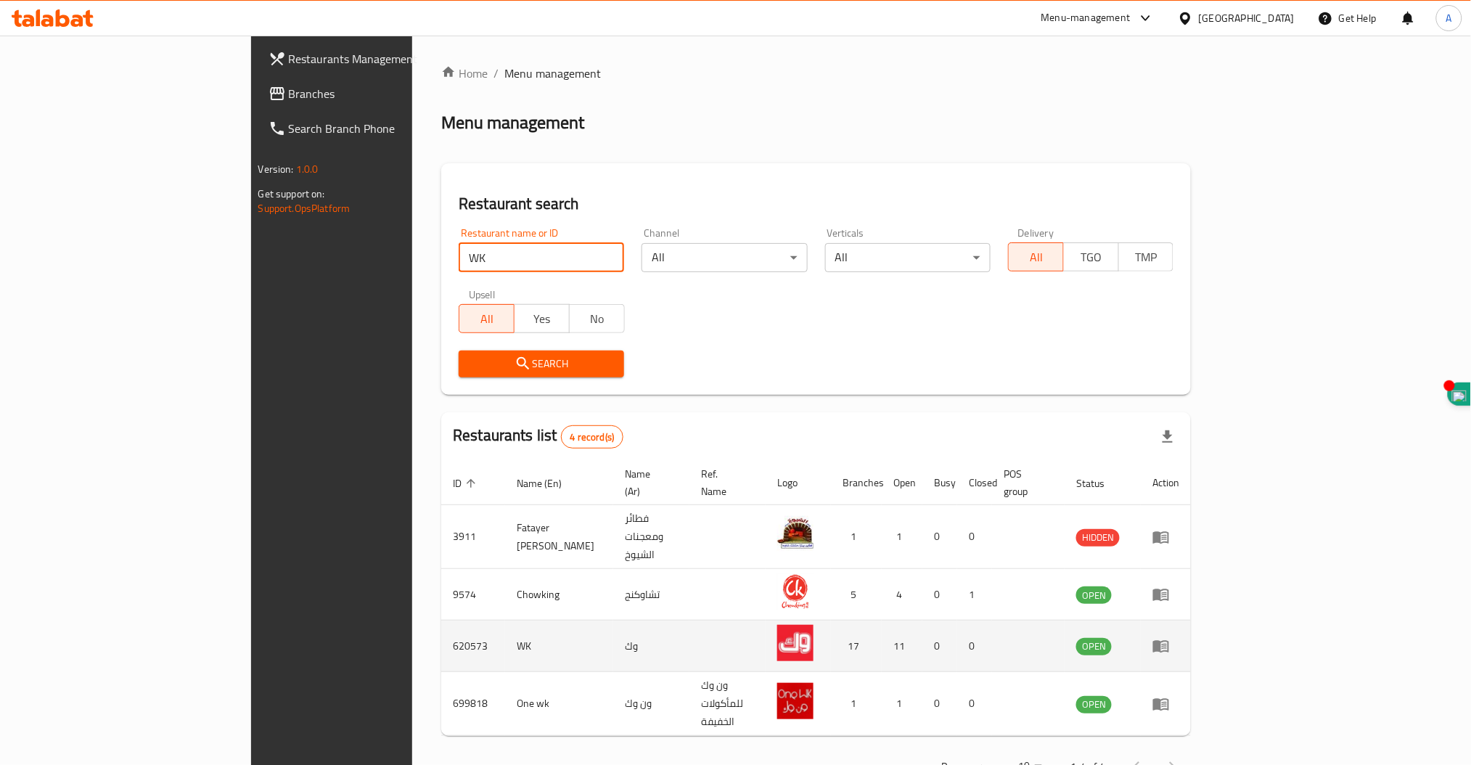
click at [1167, 644] on icon "enhanced table" at bounding box center [1164, 647] width 5 height 6
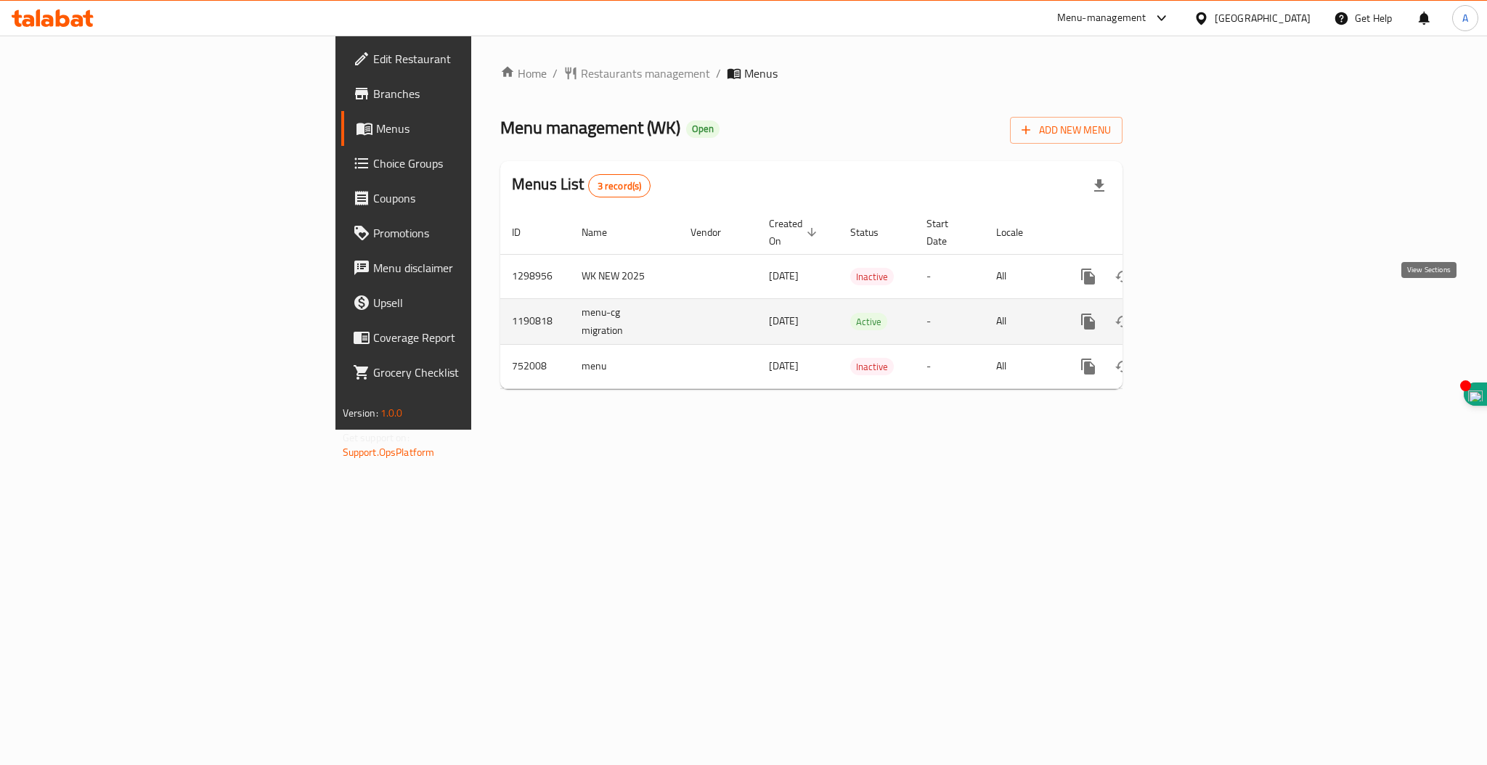
click at [1199, 315] on icon "enhanced table" at bounding box center [1192, 321] width 13 height 13
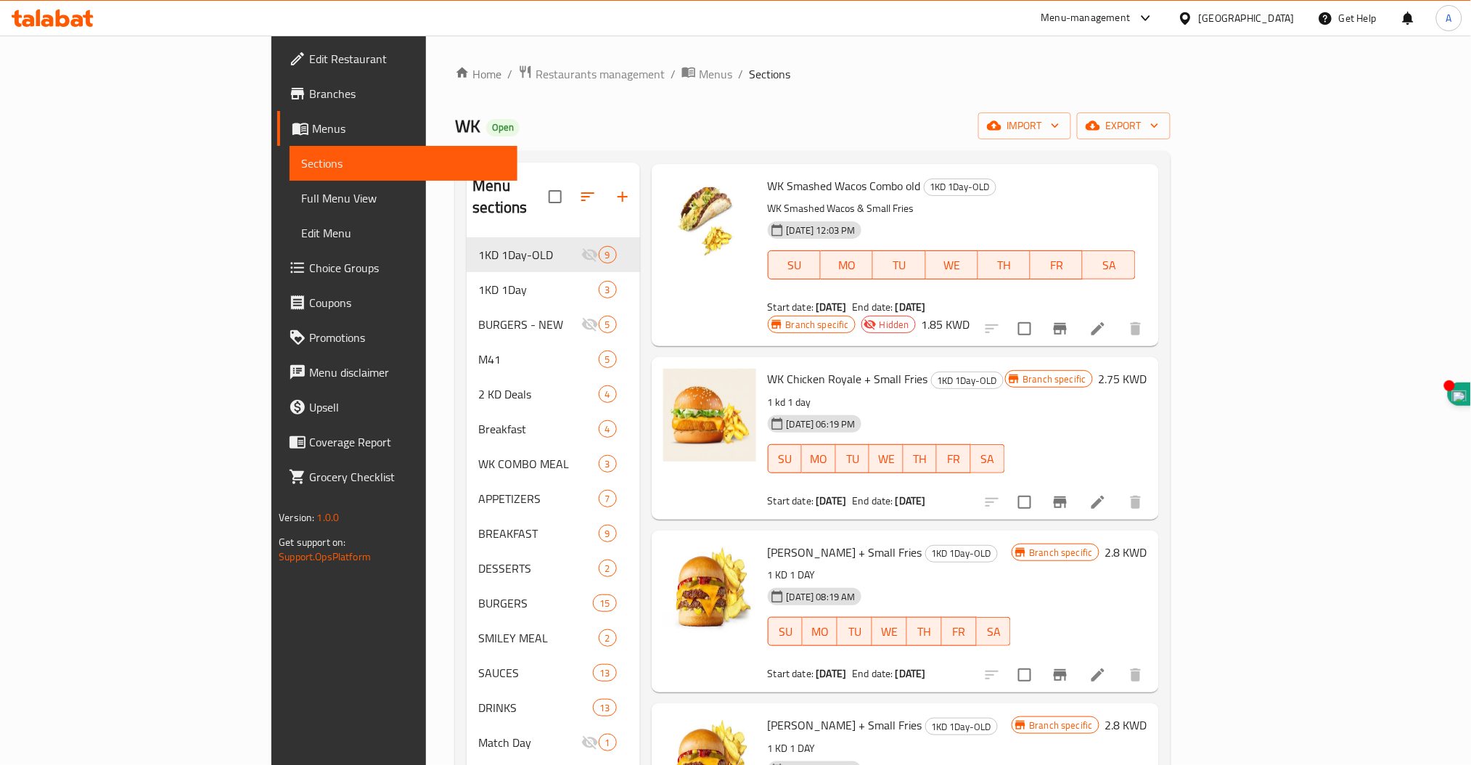
scroll to position [97, 0]
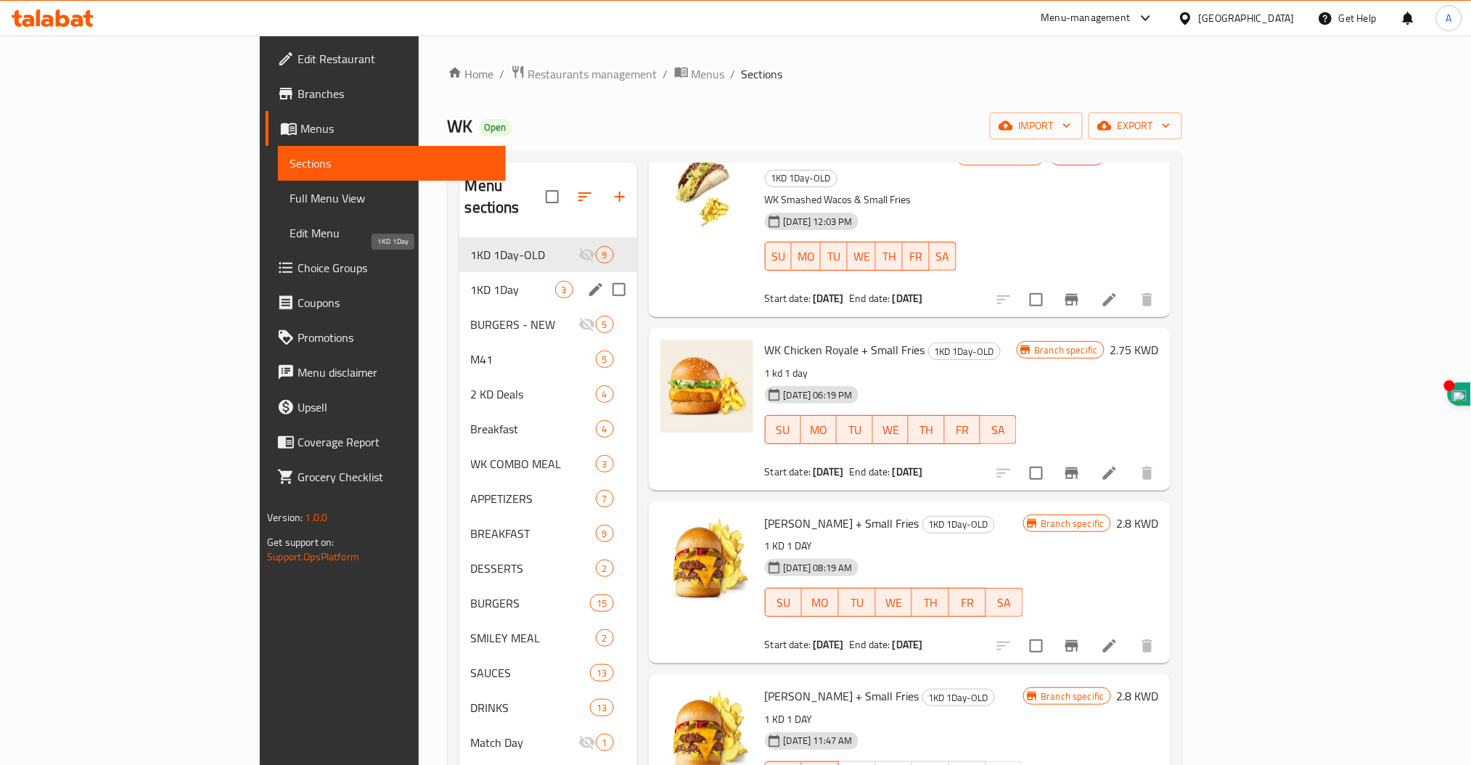
click at [471, 281] on span "1KD 1Day" at bounding box center [513, 289] width 84 height 17
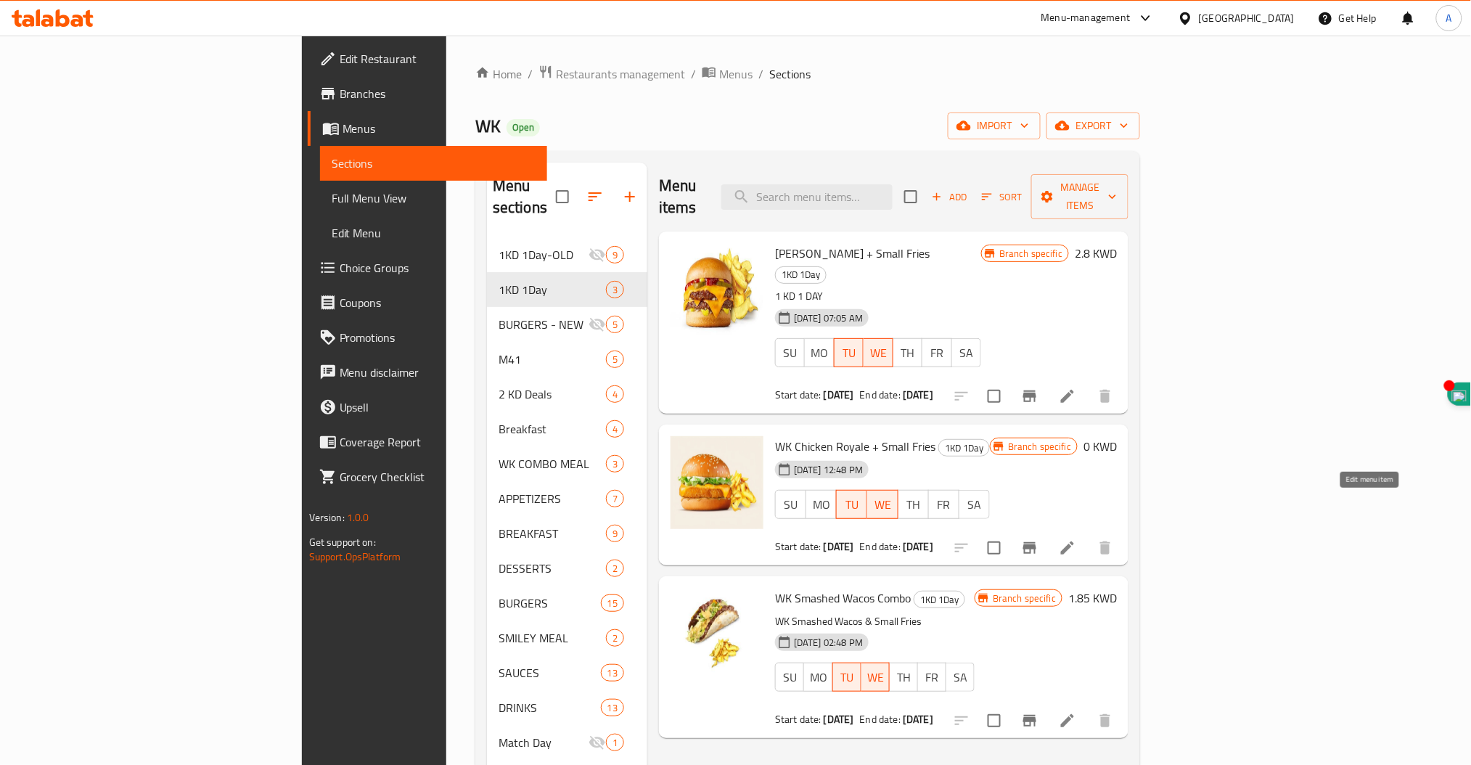
click at [1077, 539] on icon at bounding box center [1067, 547] width 17 height 17
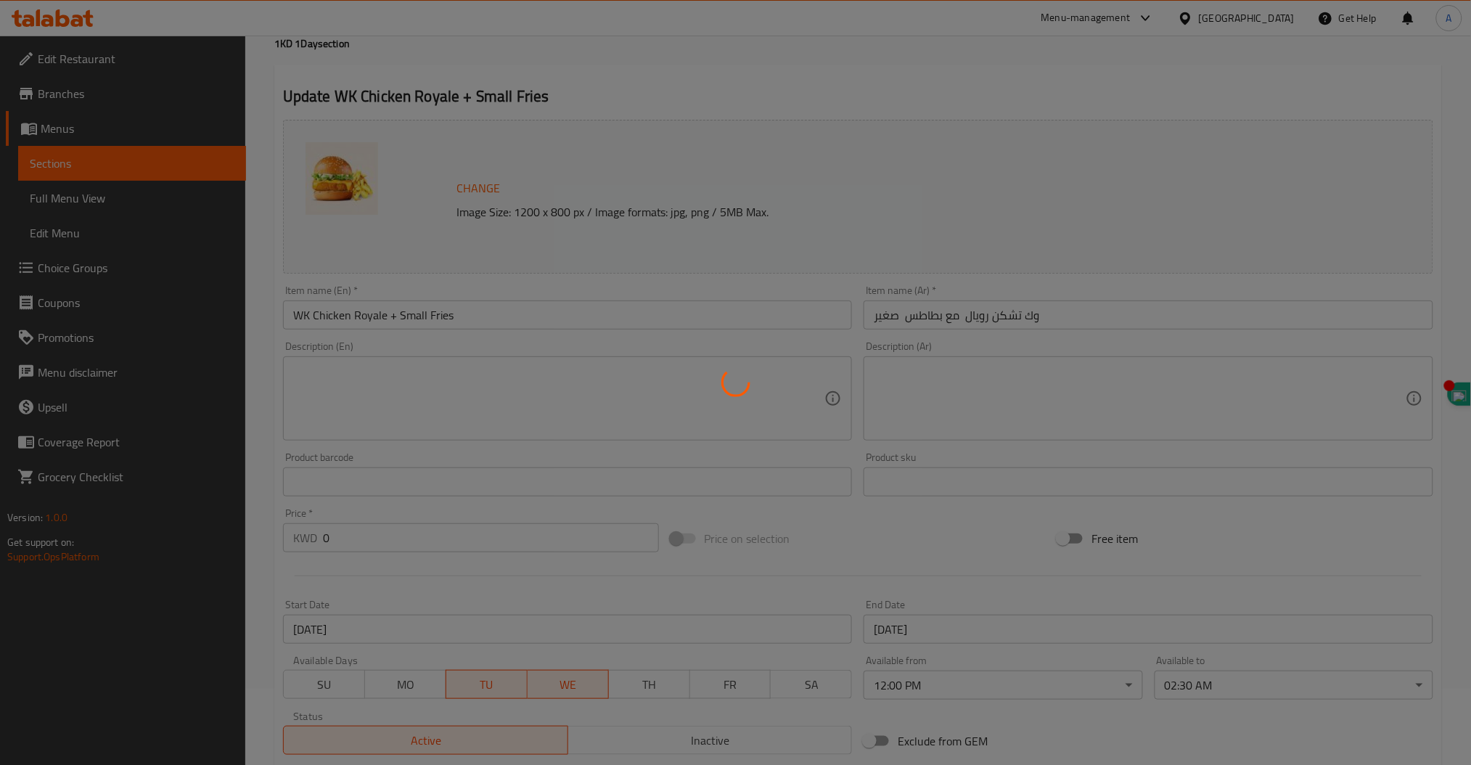
scroll to position [97, 0]
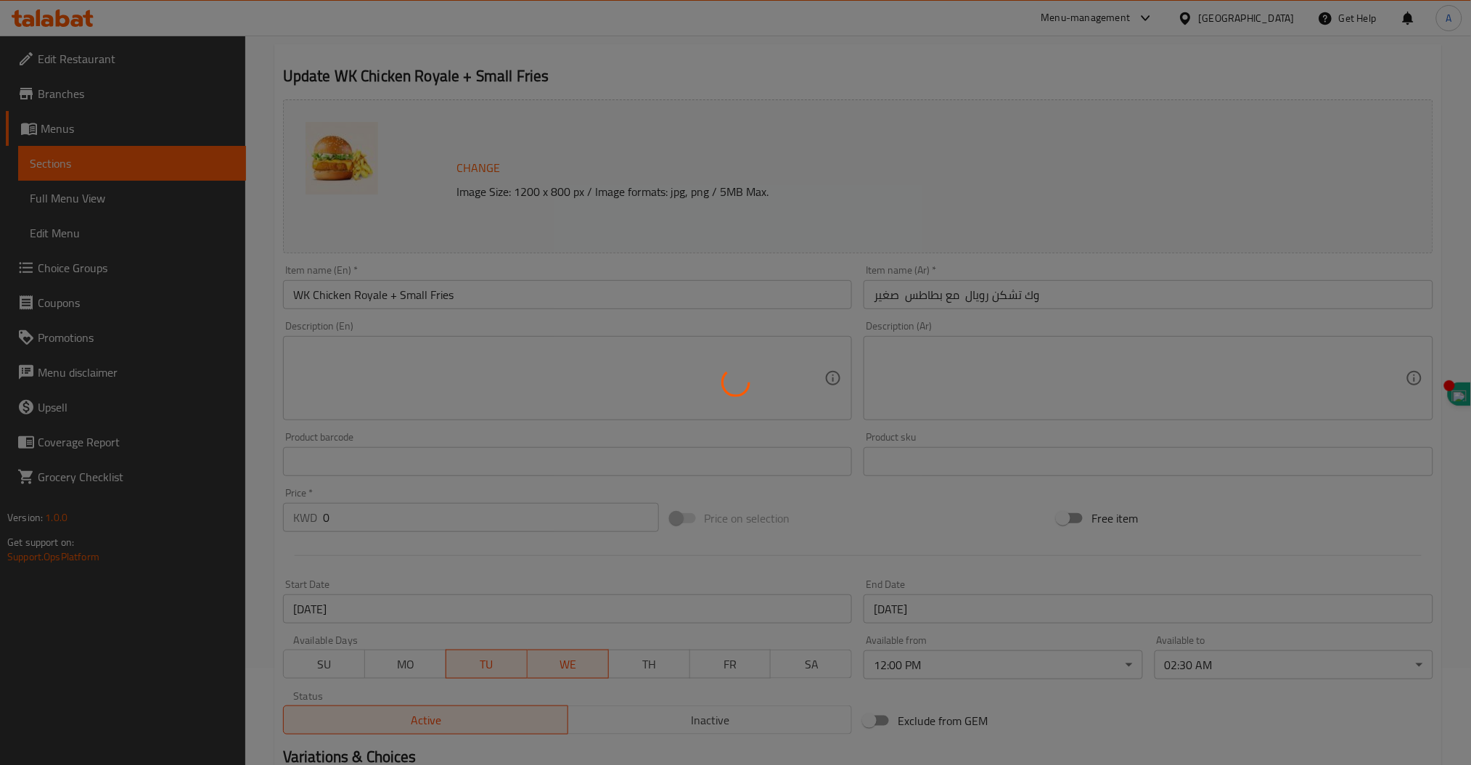
click at [340, 510] on div "Home / Restaurants management / Menus / Sections / item / update 1KD 1Day secti…" at bounding box center [858, 444] width 1168 height 953
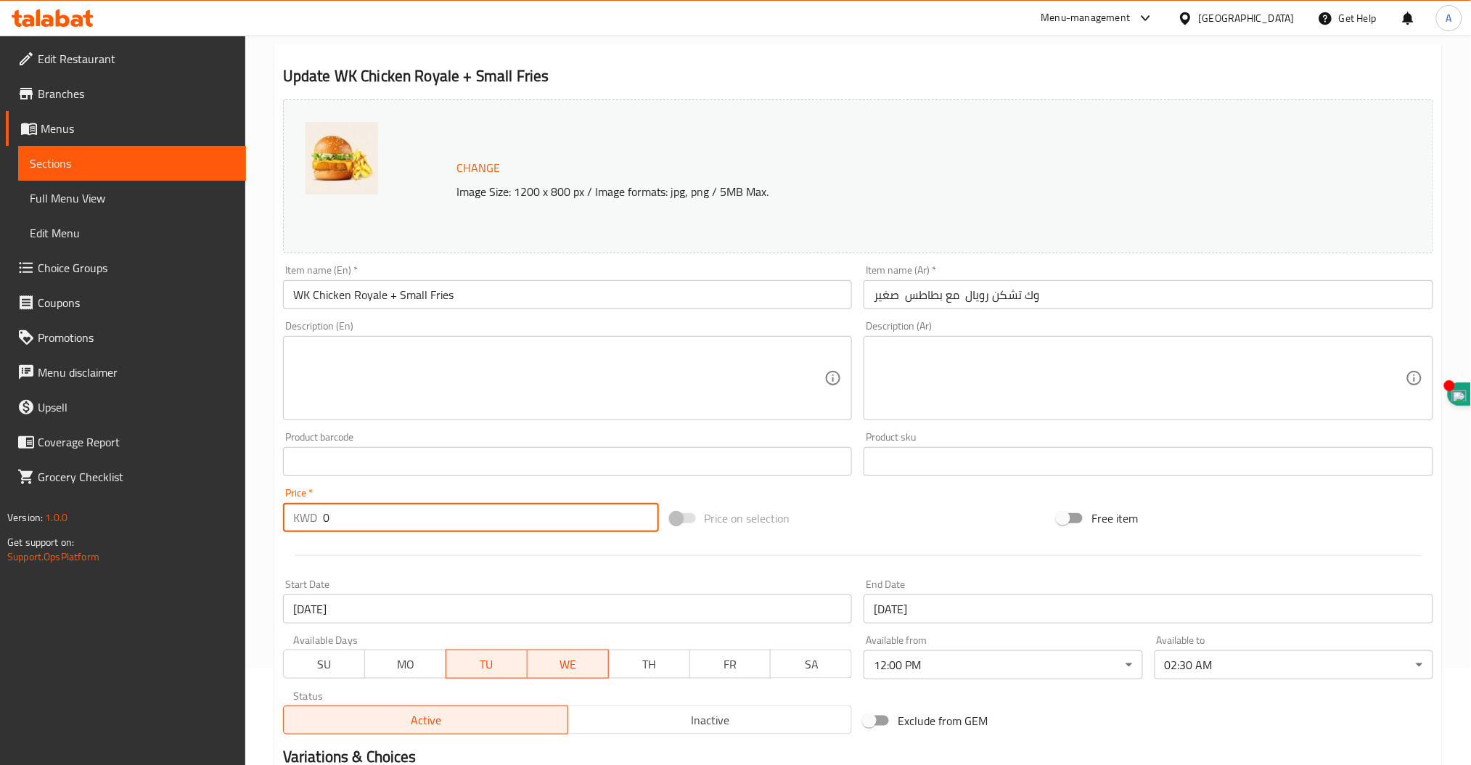
drag, startPoint x: 343, startPoint y: 514, endPoint x: 168, endPoint y: 480, distance: 177.5
click at [236, 489] on div "Edit Restaurant Branches Menus Sections Full Menu View Edit Menu Choice Groups …" at bounding box center [735, 444] width 1471 height 1011
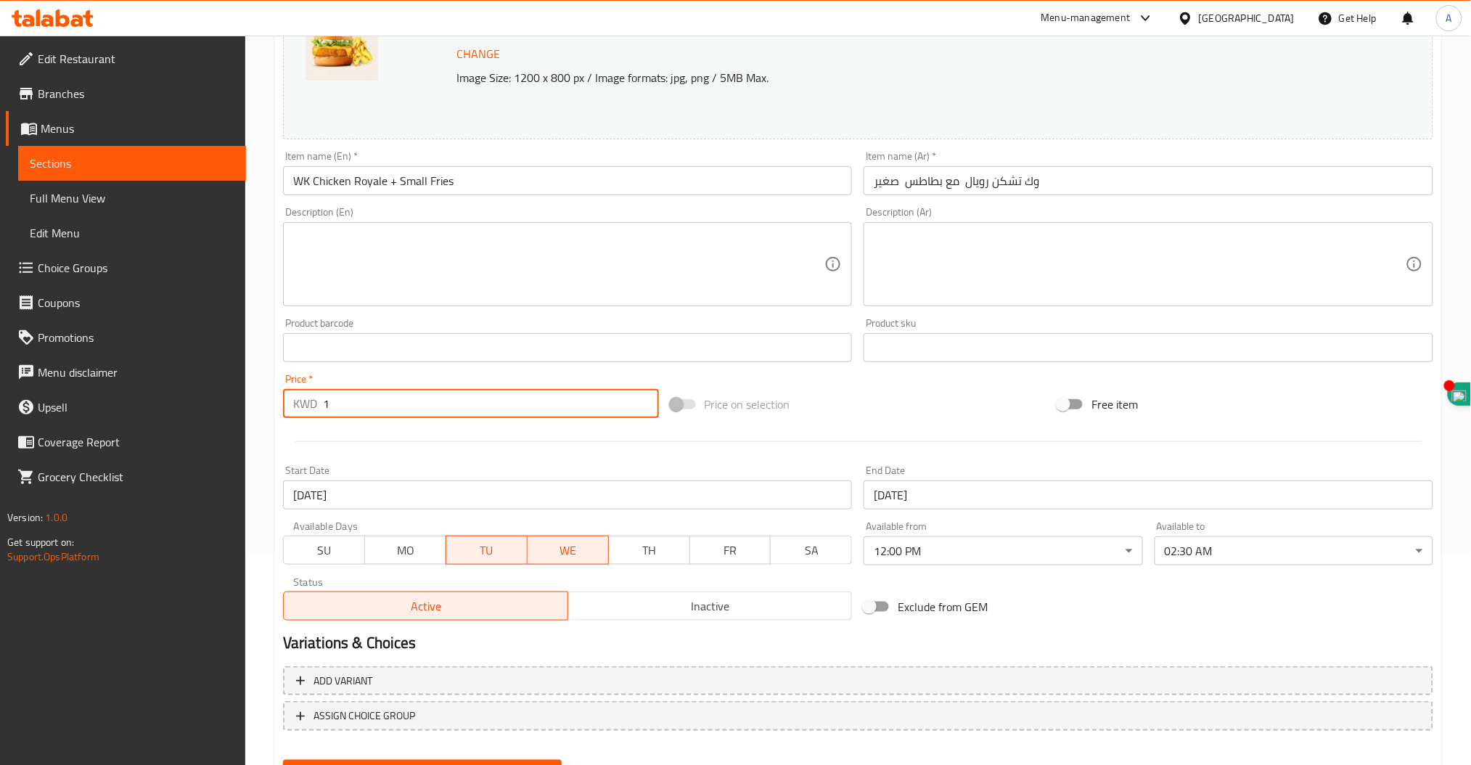
scroll to position [279, 0]
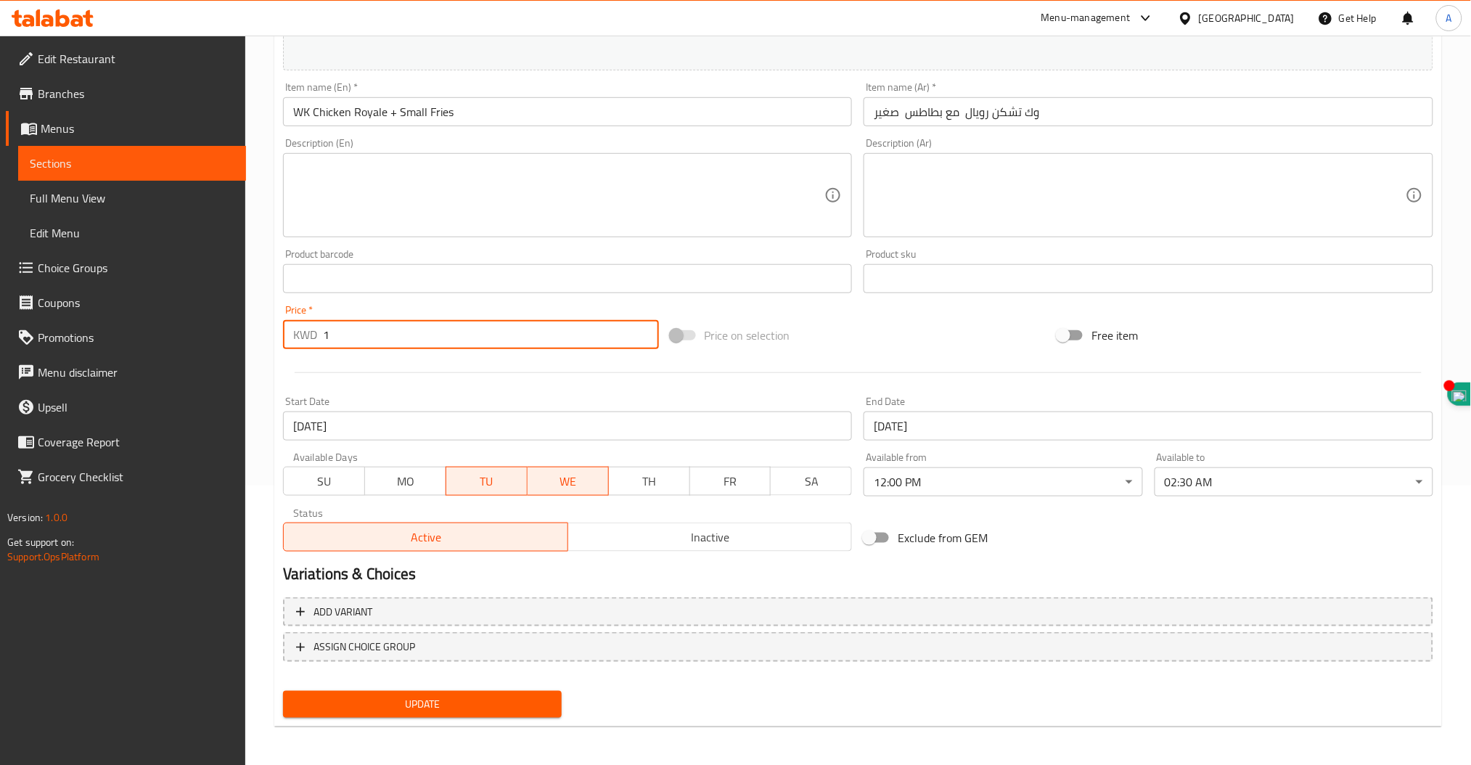
type input "1"
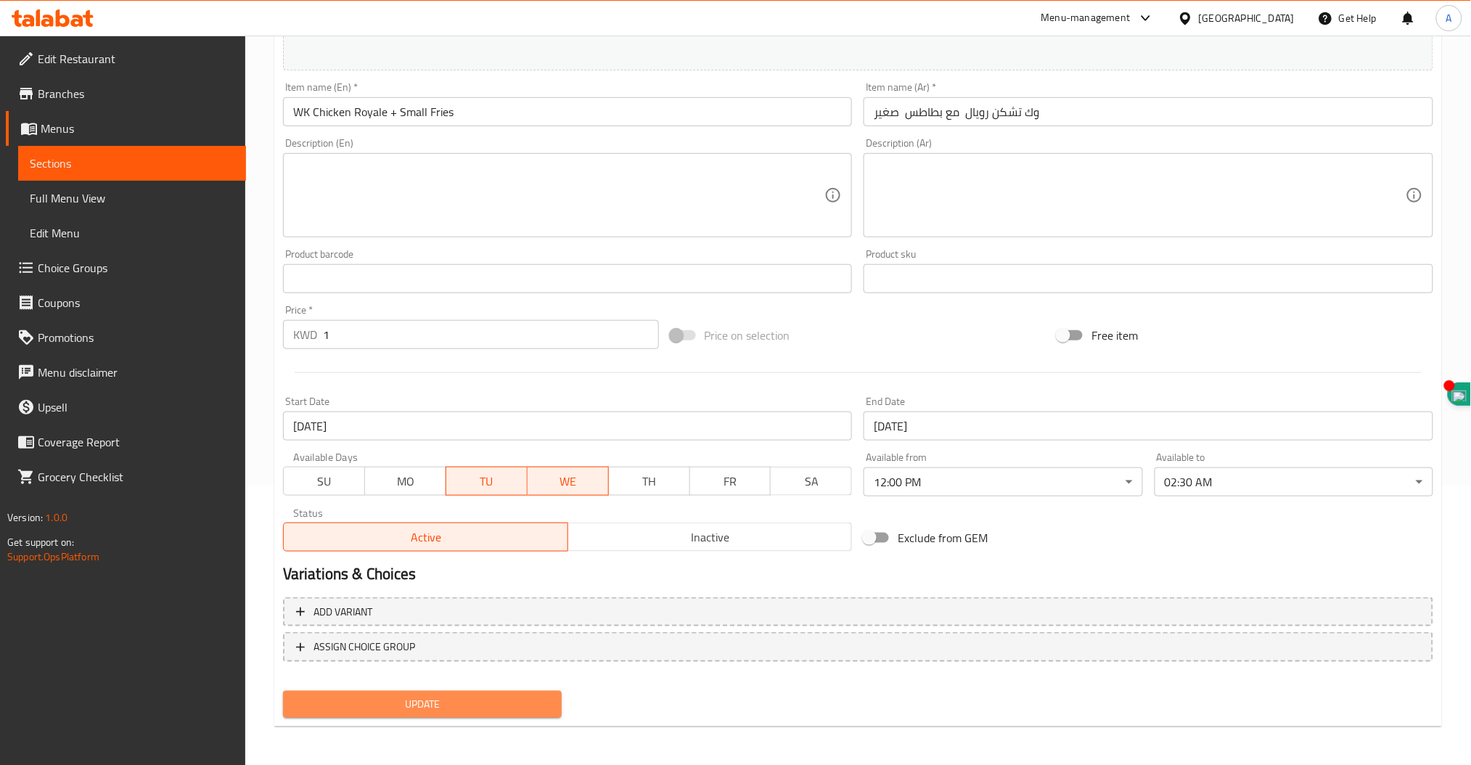
click at [375, 692] on button "Update" at bounding box center [422, 704] width 279 height 27
click at [420, 704] on span "Update" at bounding box center [423, 704] width 256 height 18
click at [454, 696] on span "Update" at bounding box center [423, 704] width 256 height 18
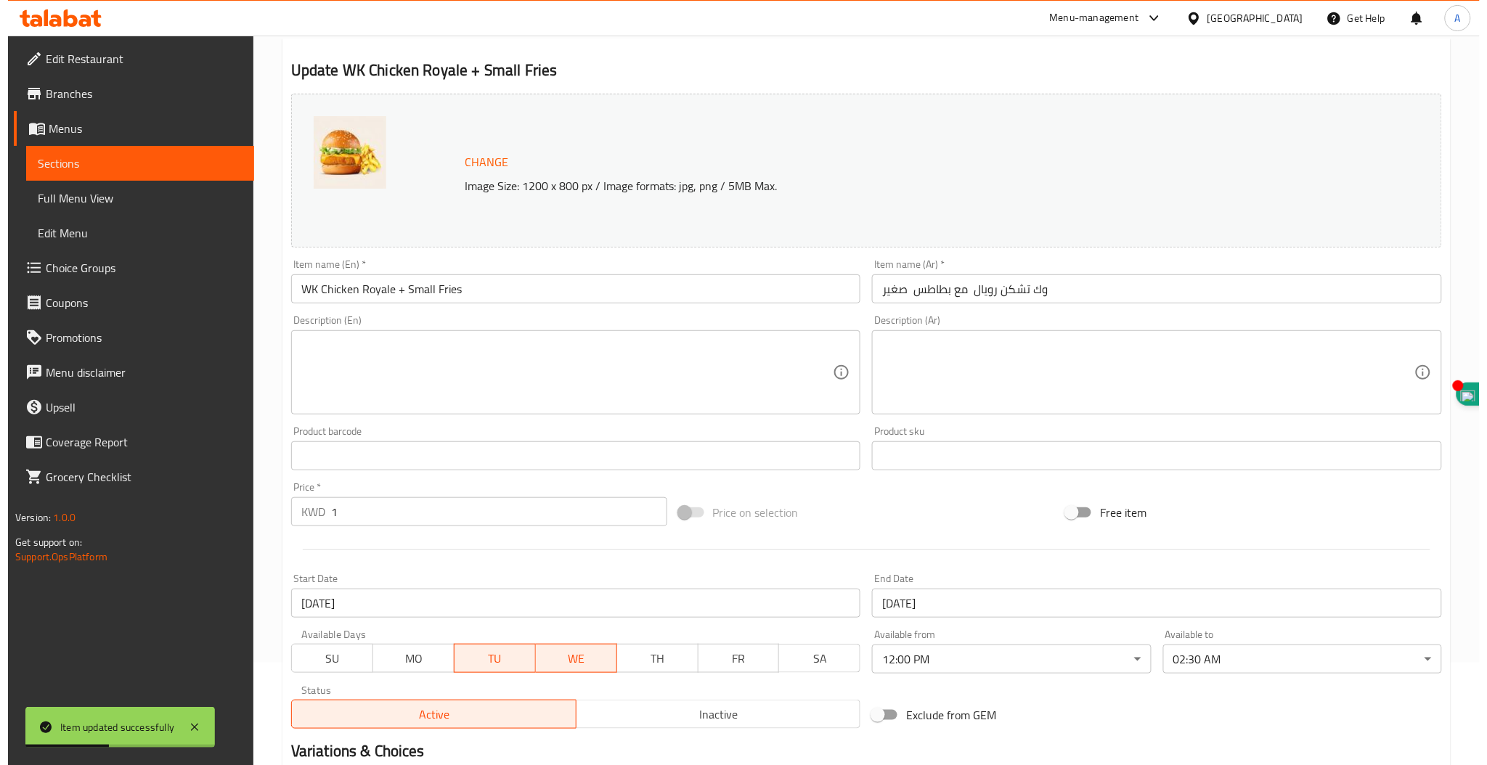
scroll to position [0, 0]
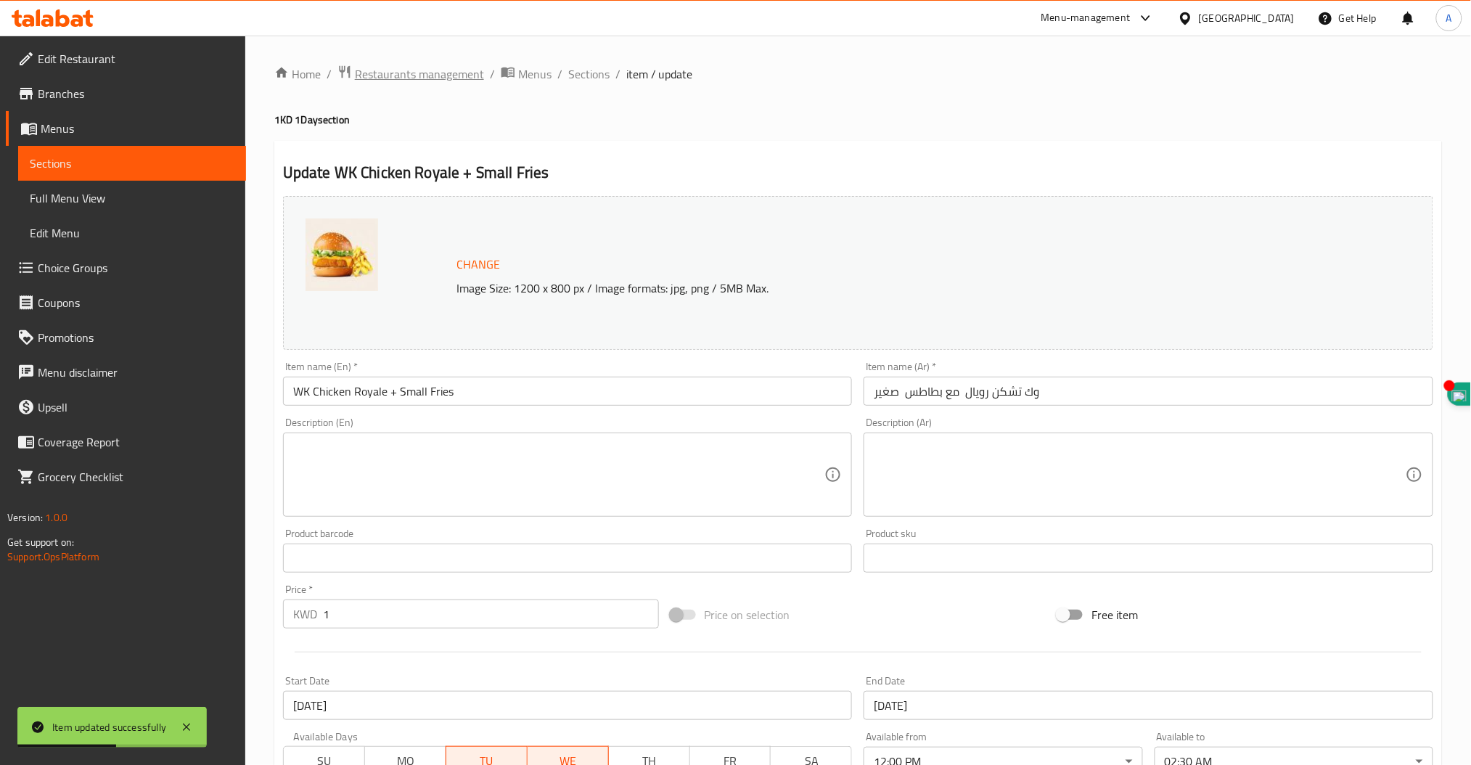
click at [404, 70] on span "Restaurants management" at bounding box center [419, 73] width 129 height 17
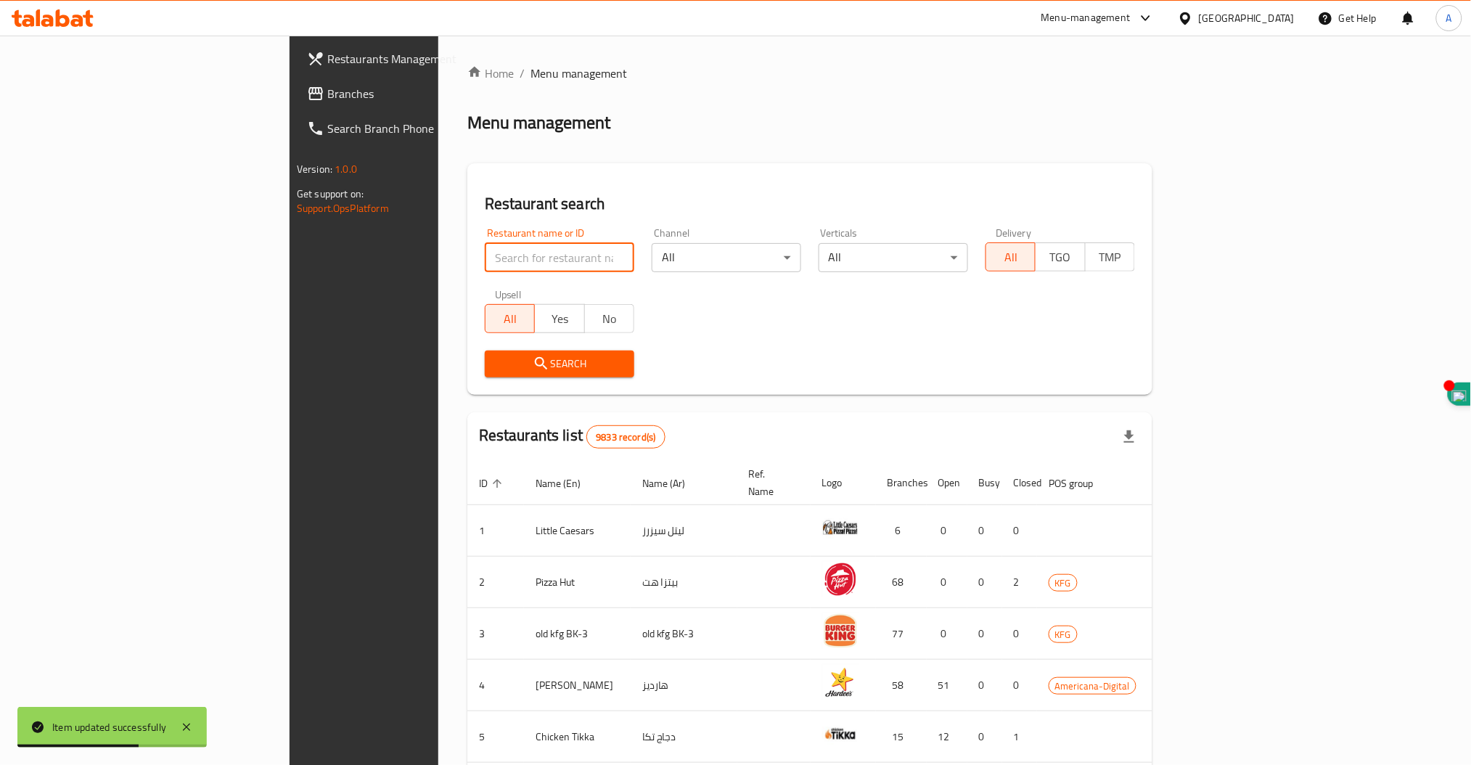
click at [485, 267] on input "search" at bounding box center [560, 257] width 150 height 29
type input "dunkin"
click button "Search" at bounding box center [560, 364] width 150 height 27
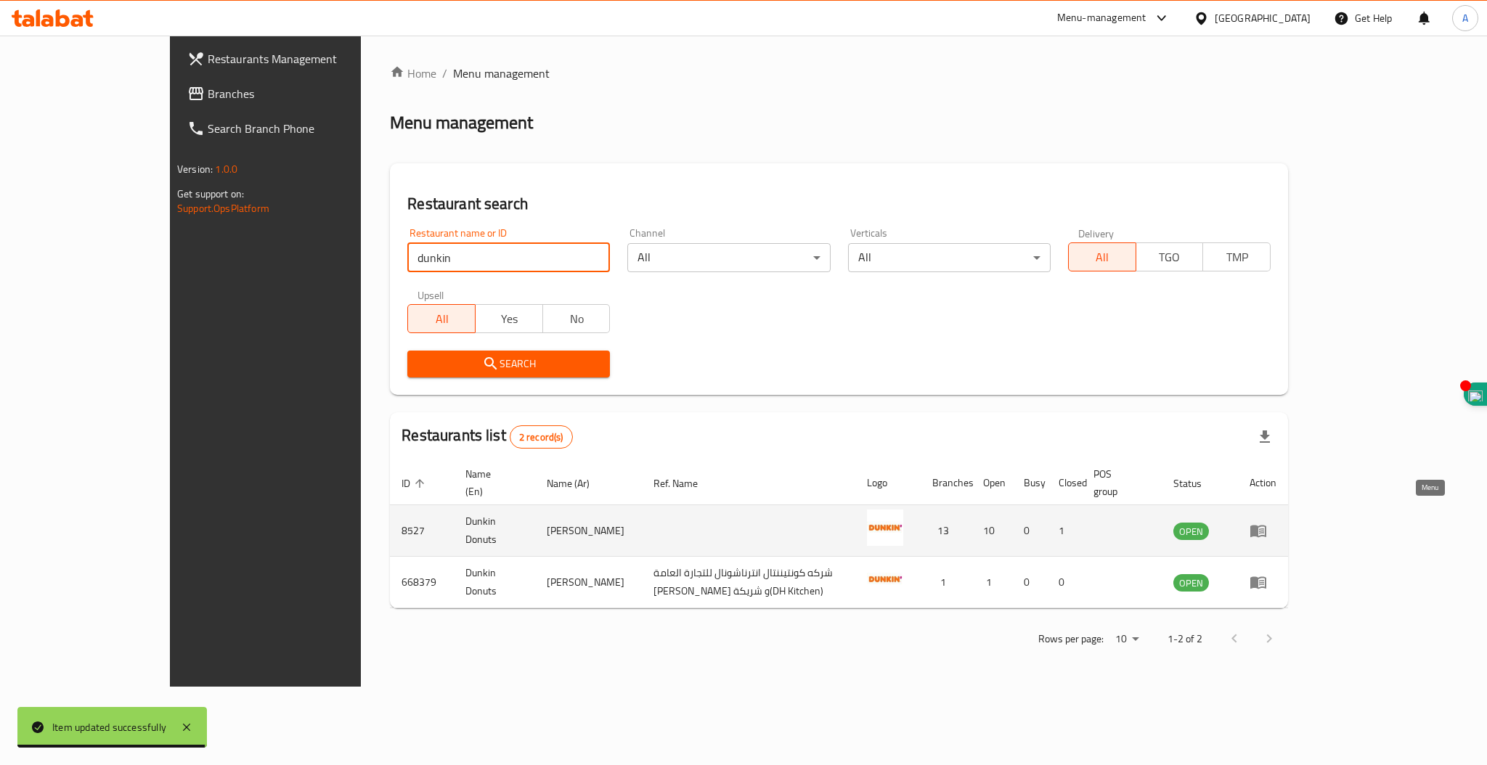
click at [1267, 522] on icon "enhanced table" at bounding box center [1257, 530] width 17 height 17
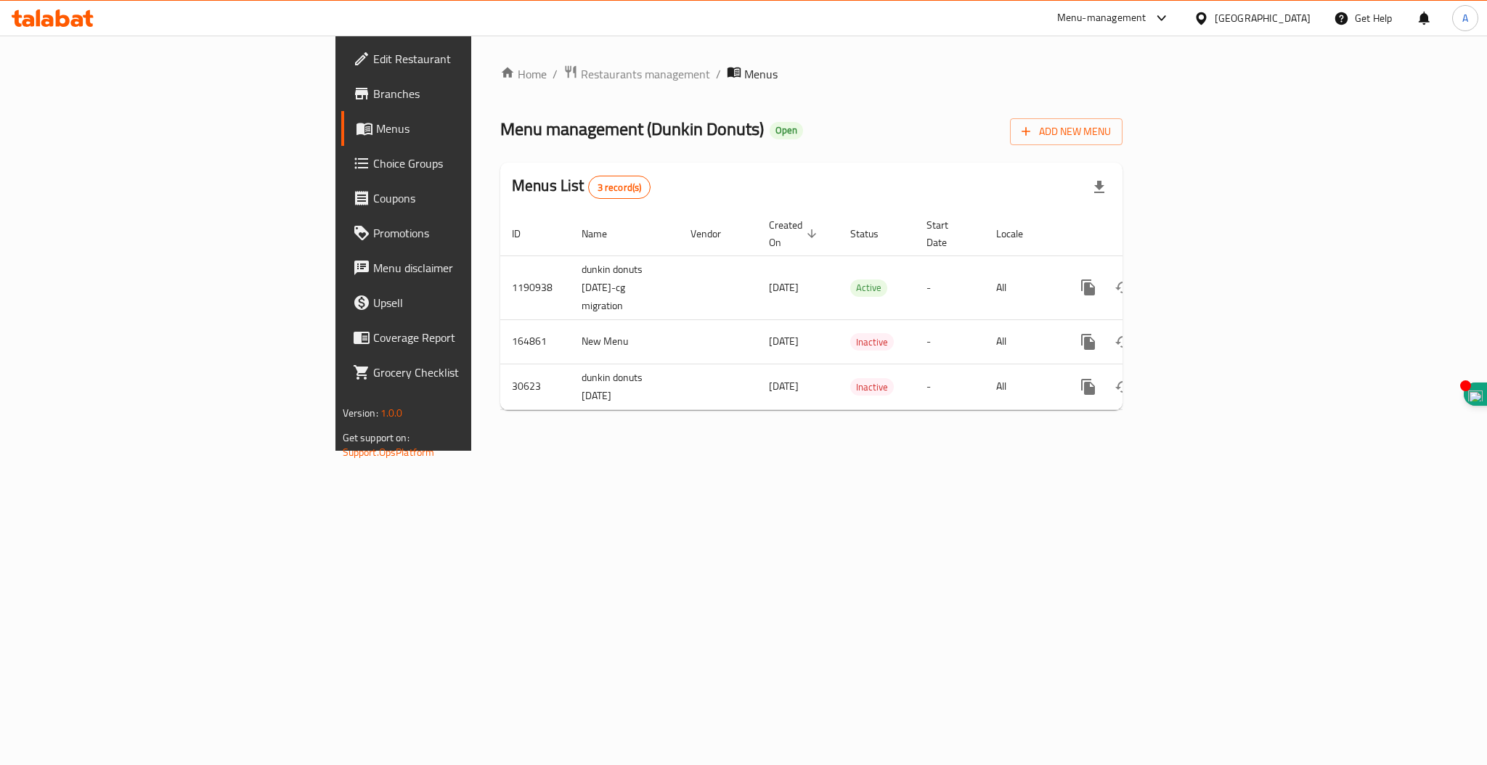
click at [373, 93] on span "Branches" at bounding box center [472, 93] width 199 height 17
